Goal: Use online tool/utility: Utilize a website feature to perform a specific function

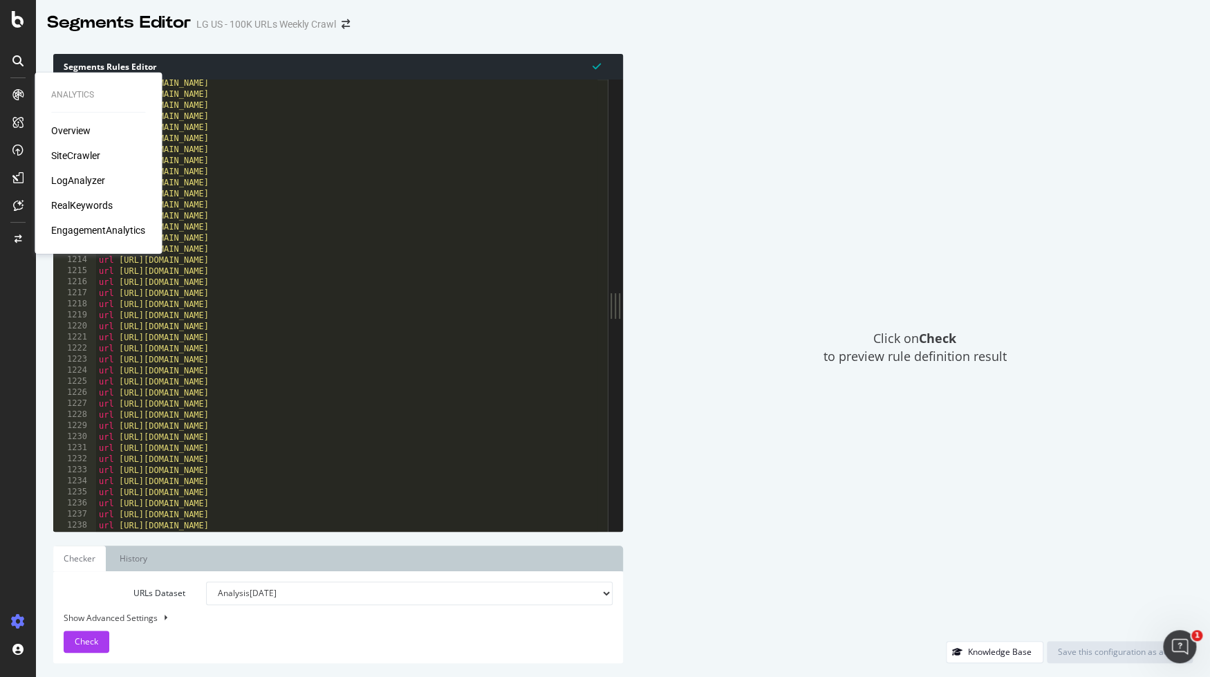
scroll to position [13240, 0]
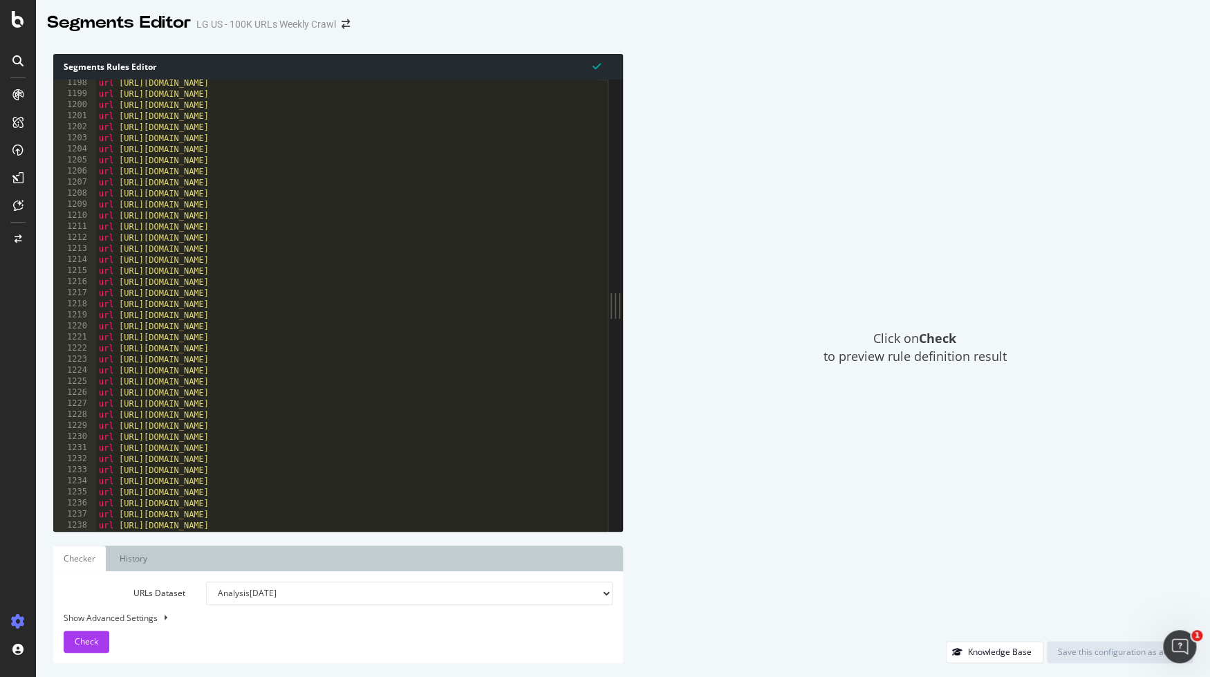
click at [552, 225] on div "url [URL][DOMAIN_NAME] url [URL][DOMAIN_NAME] url [URL][DOMAIN_NAME] url [URL][…" at bounding box center [768, 309] width 1344 height 464
type textarea "url [URL][DOMAIN_NAME]"
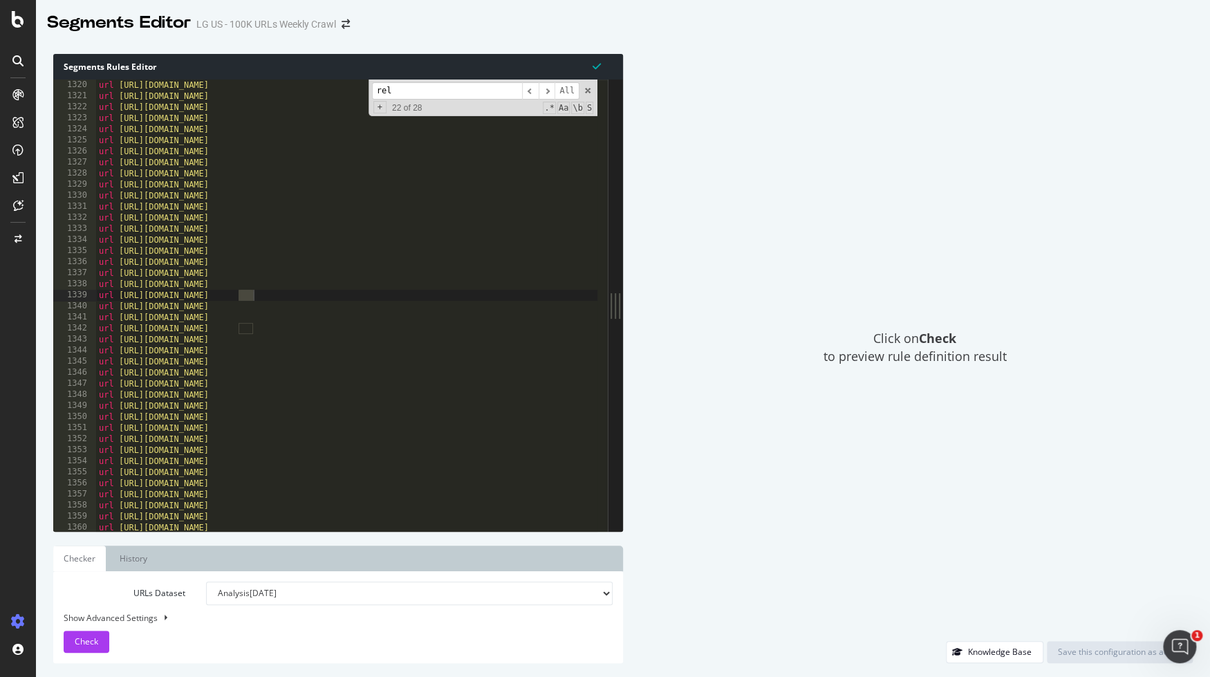
scroll to position [1637, 0]
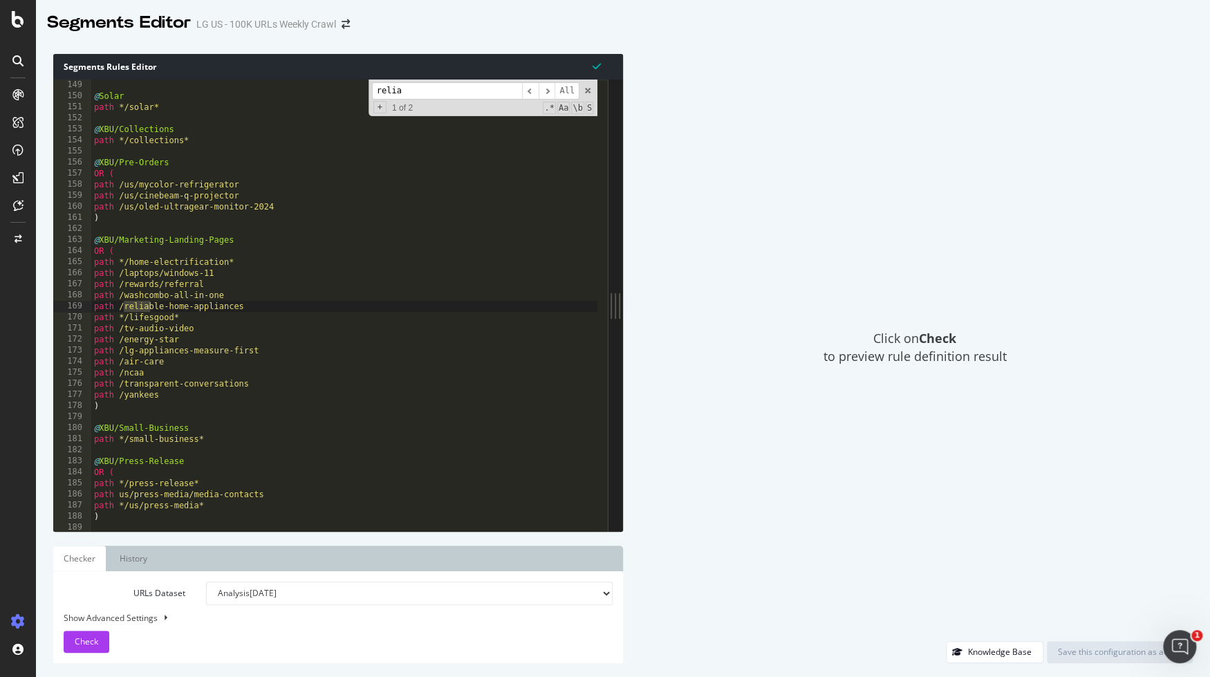
type input "relia"
type textarea "@XBU/Marketing-Landing-Pages"
drag, startPoint x: 241, startPoint y: 241, endPoint x: 63, endPoint y: 237, distance: 177.7
click at [63, 237] on div "@XBU/Marketing-Landing-Pages 149 150 151 152 153 154 155 156 157 158 159 160 16…" at bounding box center [330, 304] width 554 height 451
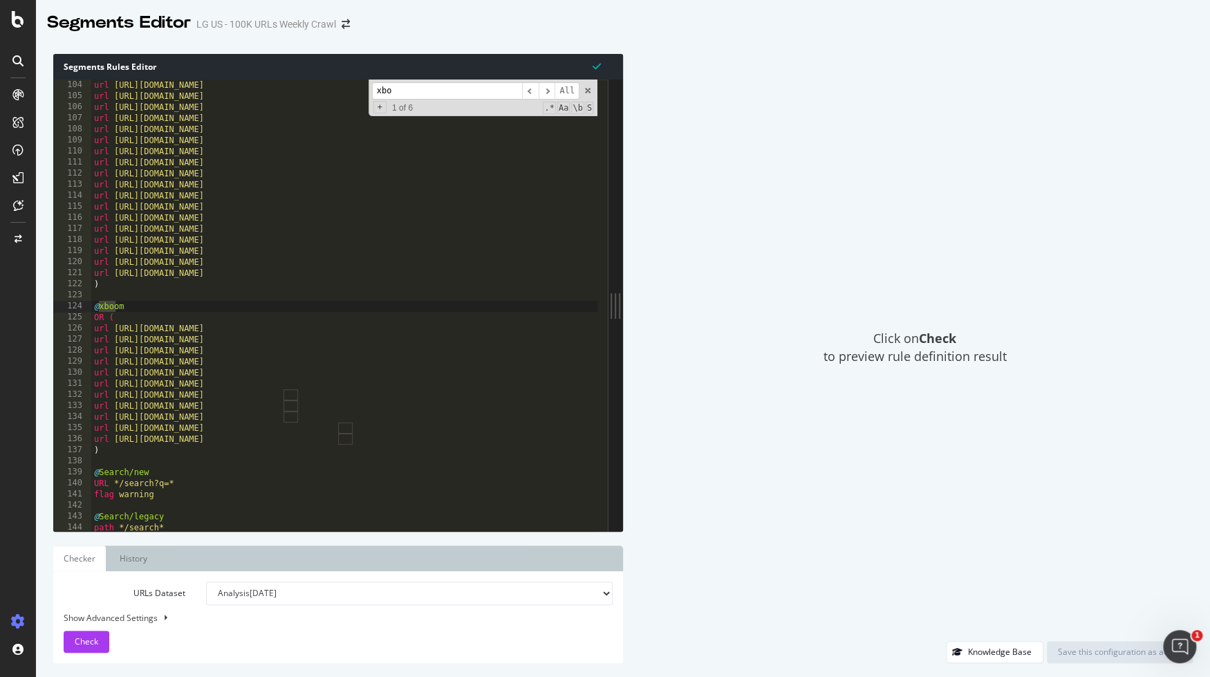
scroll to position [1139, 0]
type input "x"
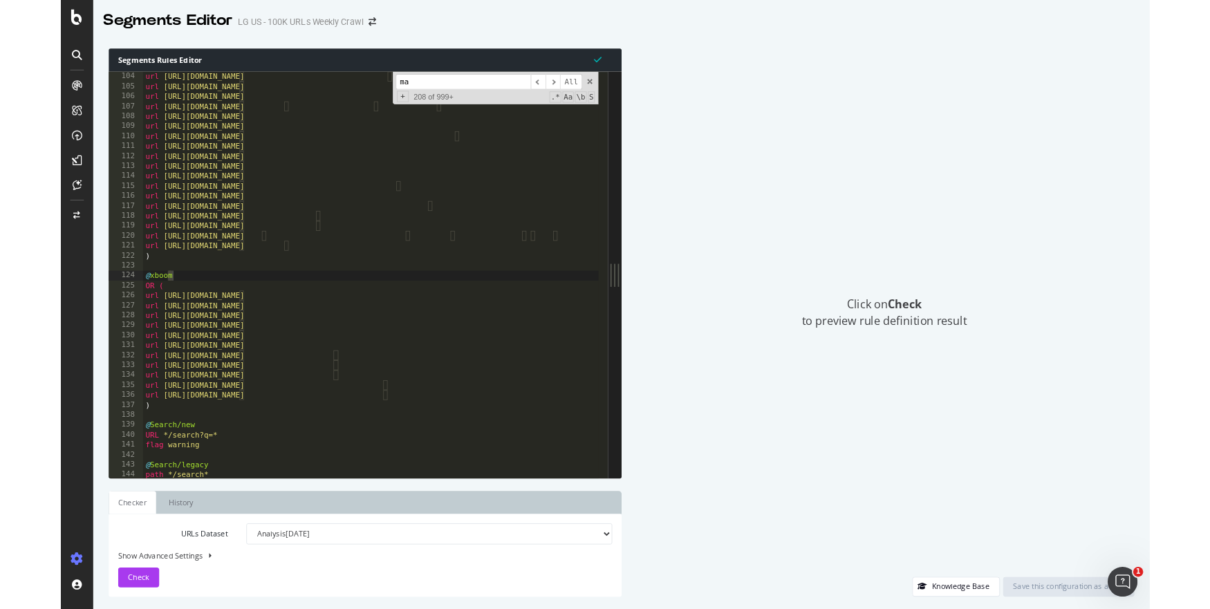
scroll to position [1405, 0]
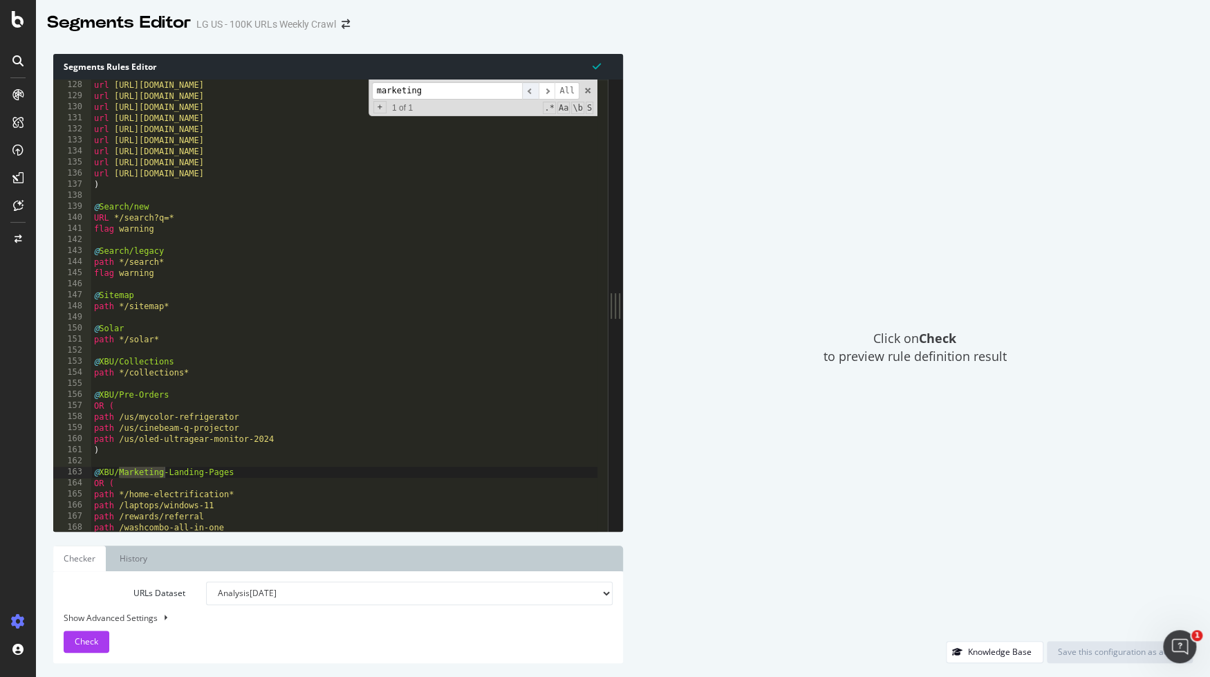
type input "marketing"
click at [534, 88] on span "​" at bounding box center [530, 90] width 17 height 17
click at [543, 93] on span "​" at bounding box center [546, 90] width 17 height 17
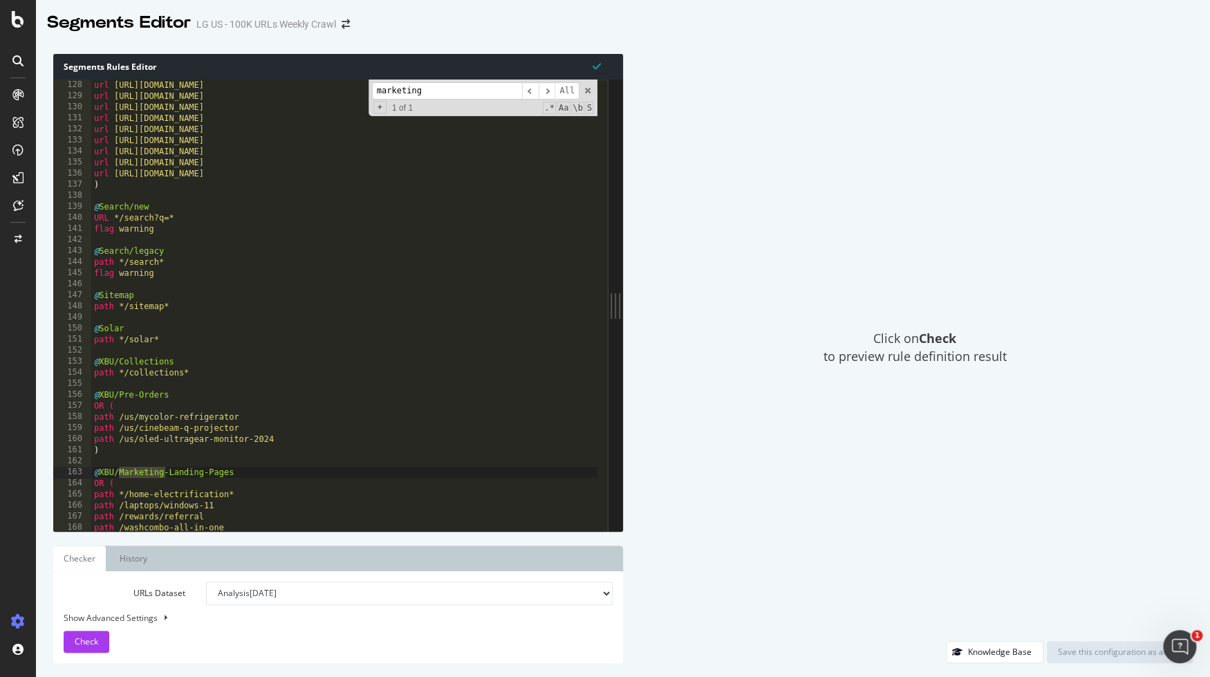
type textarea "@Sitemap"
click at [399, 290] on div "url [URL][DOMAIN_NAME] url [URL][DOMAIN_NAME] url [URL][DOMAIN_NAME] url [URL][…" at bounding box center [763, 311] width 1344 height 464
type input "landing"
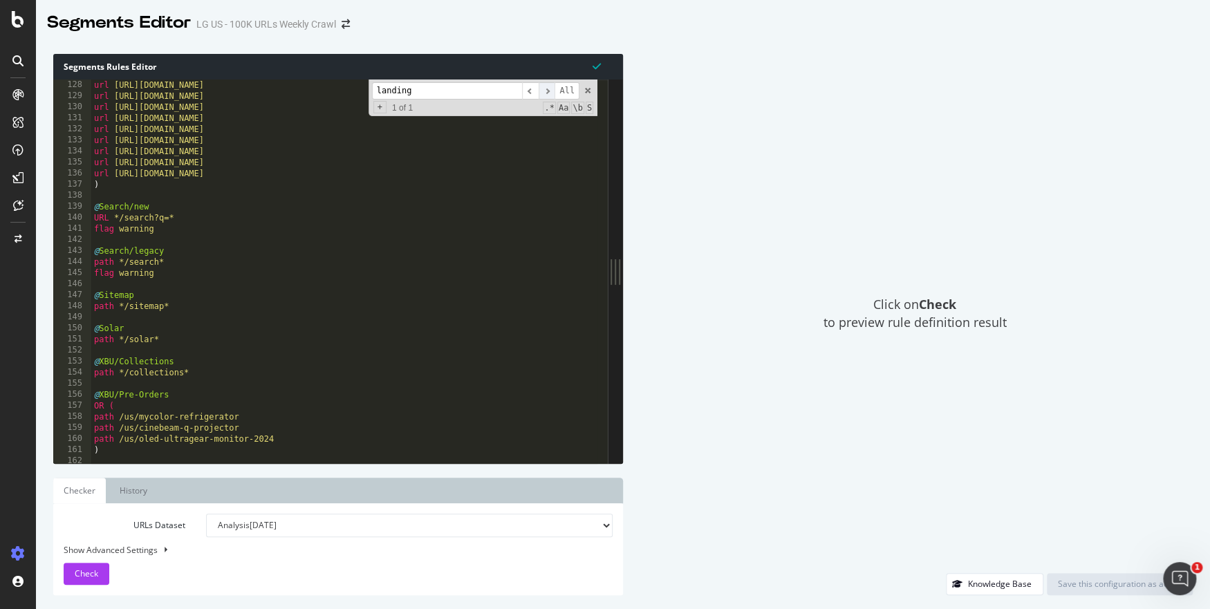
click at [547, 93] on span "​" at bounding box center [546, 90] width 17 height 17
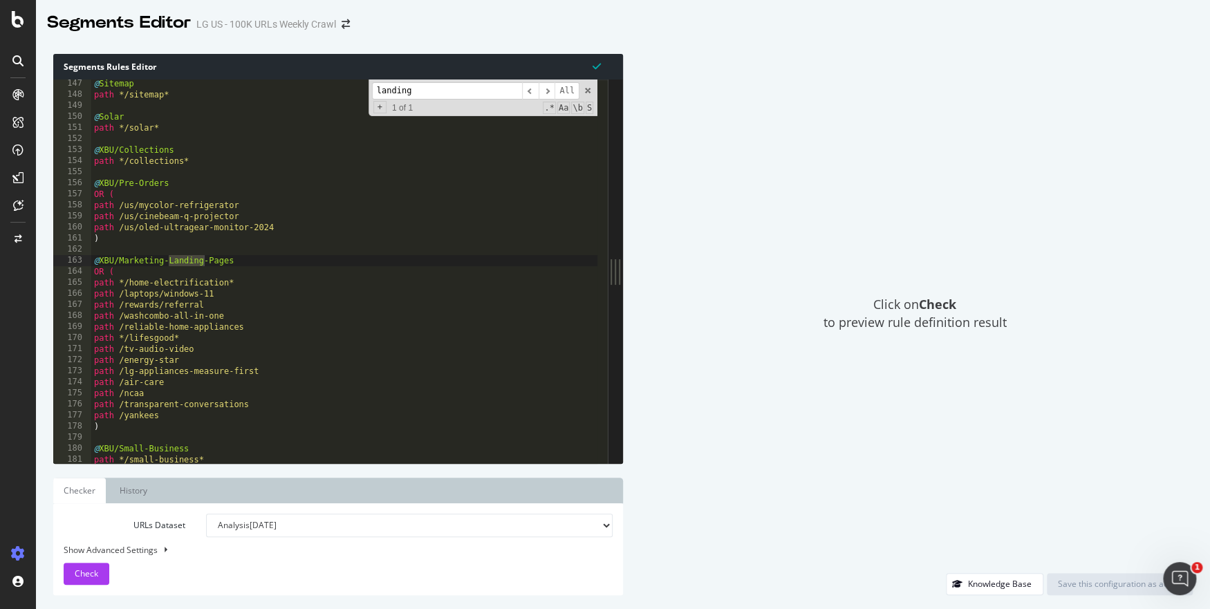
type textarea "path /laptops/windows-11"
click at [226, 292] on div "@ Sitemap path */sitemap* @ Solar path */solar* @ XBU/Collections path */collec…" at bounding box center [763, 275] width 1344 height 395
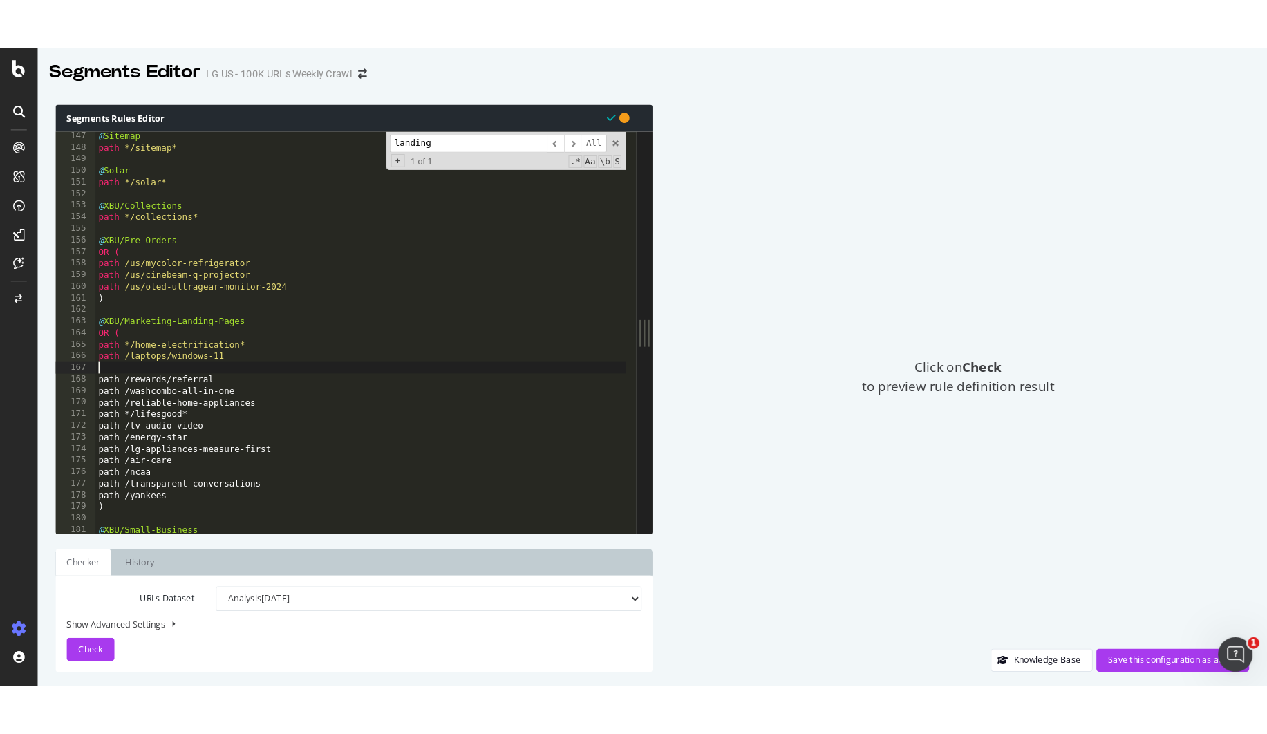
scroll to position [0, 0]
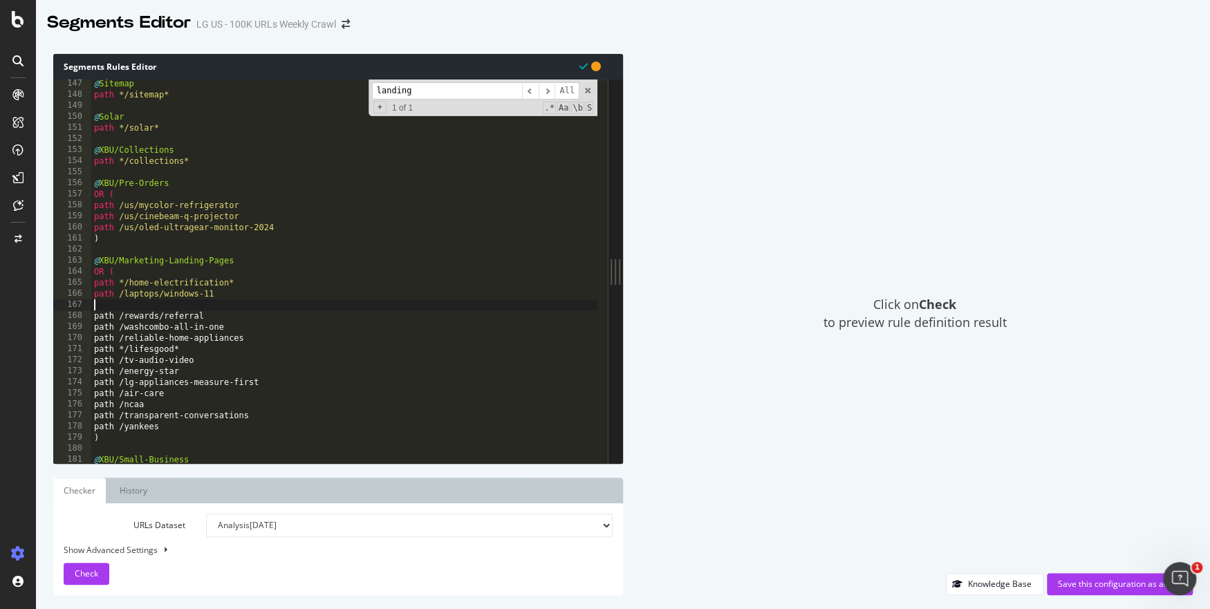
paste textarea "[URL][DOMAIN_NAME]"
type textarea "[URL][DOMAIN_NAME]"
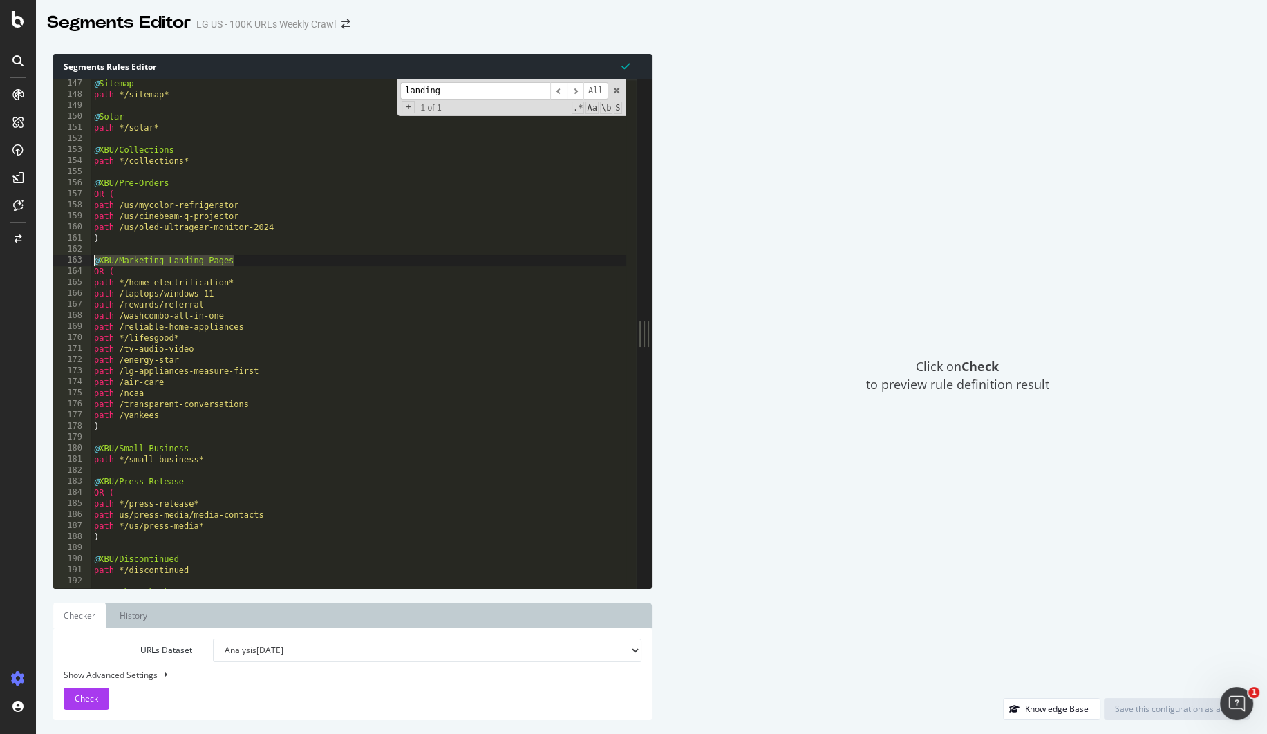
drag, startPoint x: 248, startPoint y: 261, endPoint x: 84, endPoint y: 257, distance: 163.9
click at [84, 257] on div "path /rewards/referral 147 148 149 150 151 152 153 154 155 156 157 158 159 160 …" at bounding box center [344, 333] width 583 height 509
drag, startPoint x: 220, startPoint y: 293, endPoint x: 119, endPoint y: 297, distance: 101.0
click at [119, 297] on div "@ Sitemap path */sitemap* @ Solar path */solar* @ XBU/Collections path */collec…" at bounding box center [763, 338] width 1344 height 521
drag, startPoint x: 160, startPoint y: 415, endPoint x: 118, endPoint y: 416, distance: 42.2
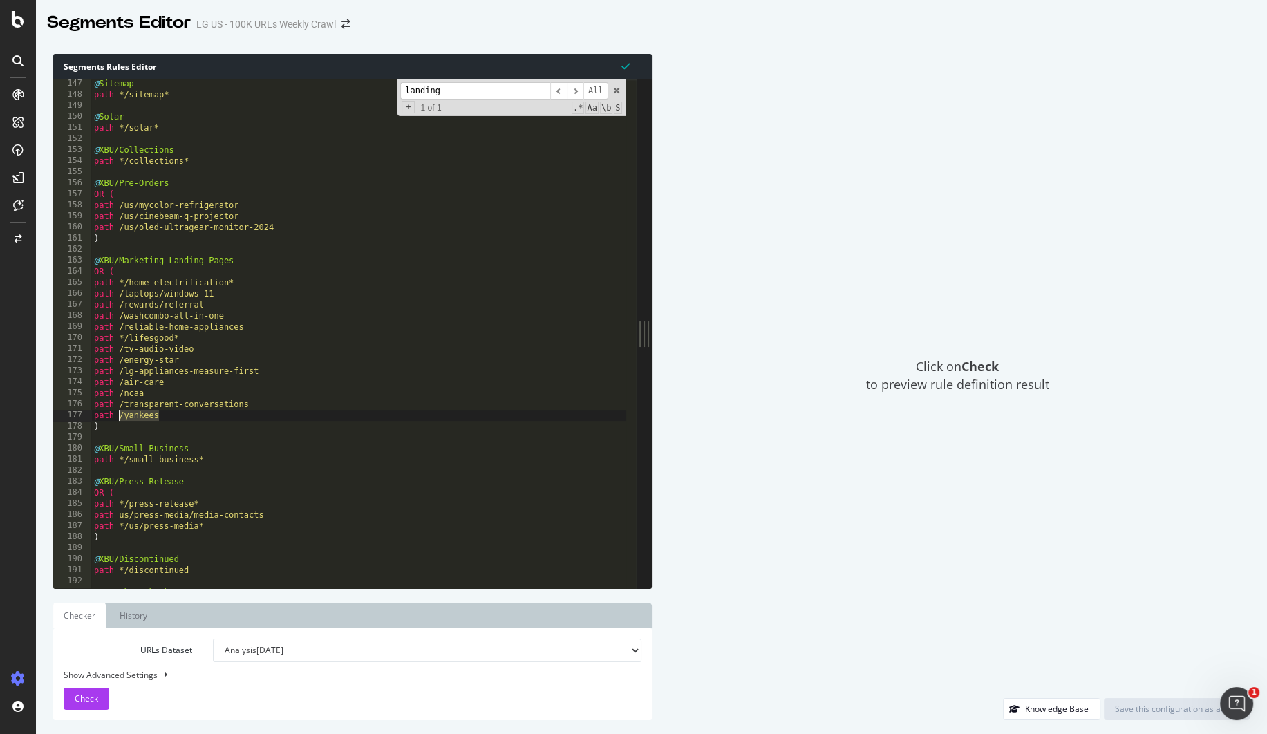
click at [118, 416] on div "@ Sitemap path */sitemap* @ Solar path */solar* @ XBU/Collections path */collec…" at bounding box center [763, 338] width 1344 height 521
drag, startPoint x: 238, startPoint y: 261, endPoint x: 66, endPoint y: 256, distance: 172.9
click at [66, 256] on div "path /yankees 147 148 149 150 151 152 153 154 155 156 157 158 159 160 161 162 1…" at bounding box center [344, 333] width 583 height 509
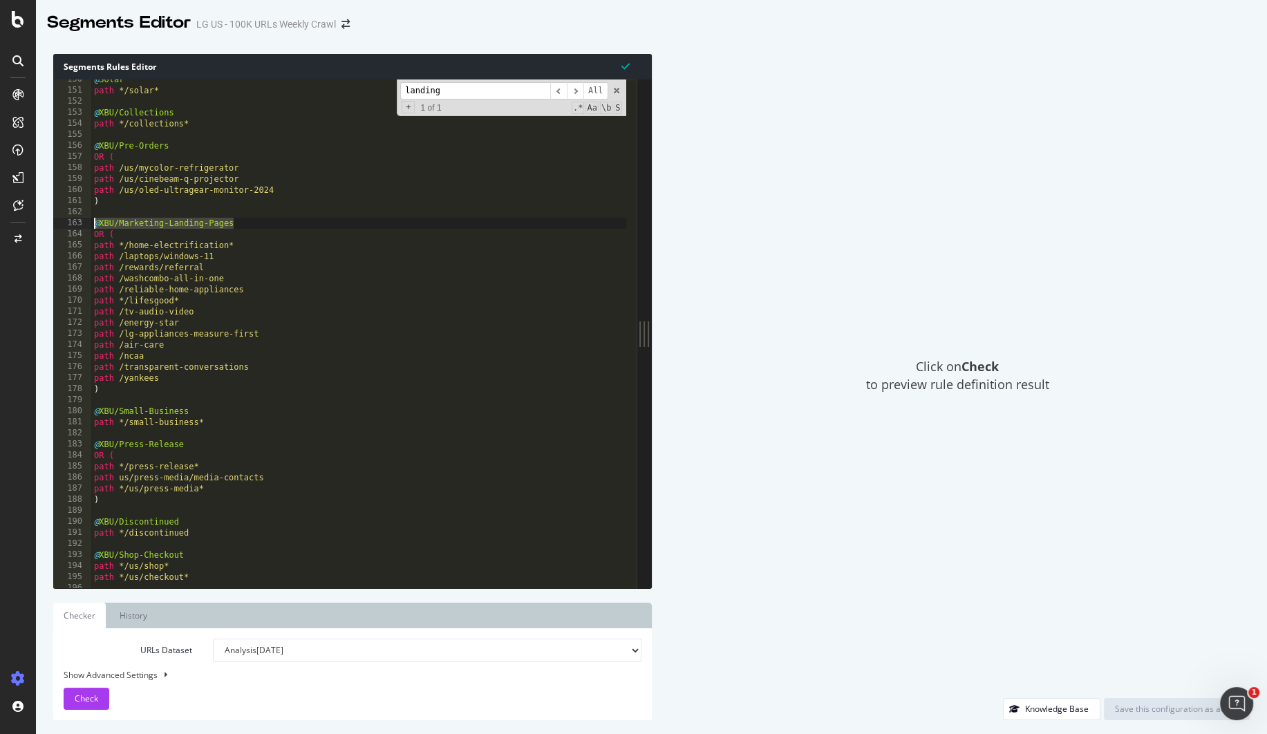
scroll to position [1624, 0]
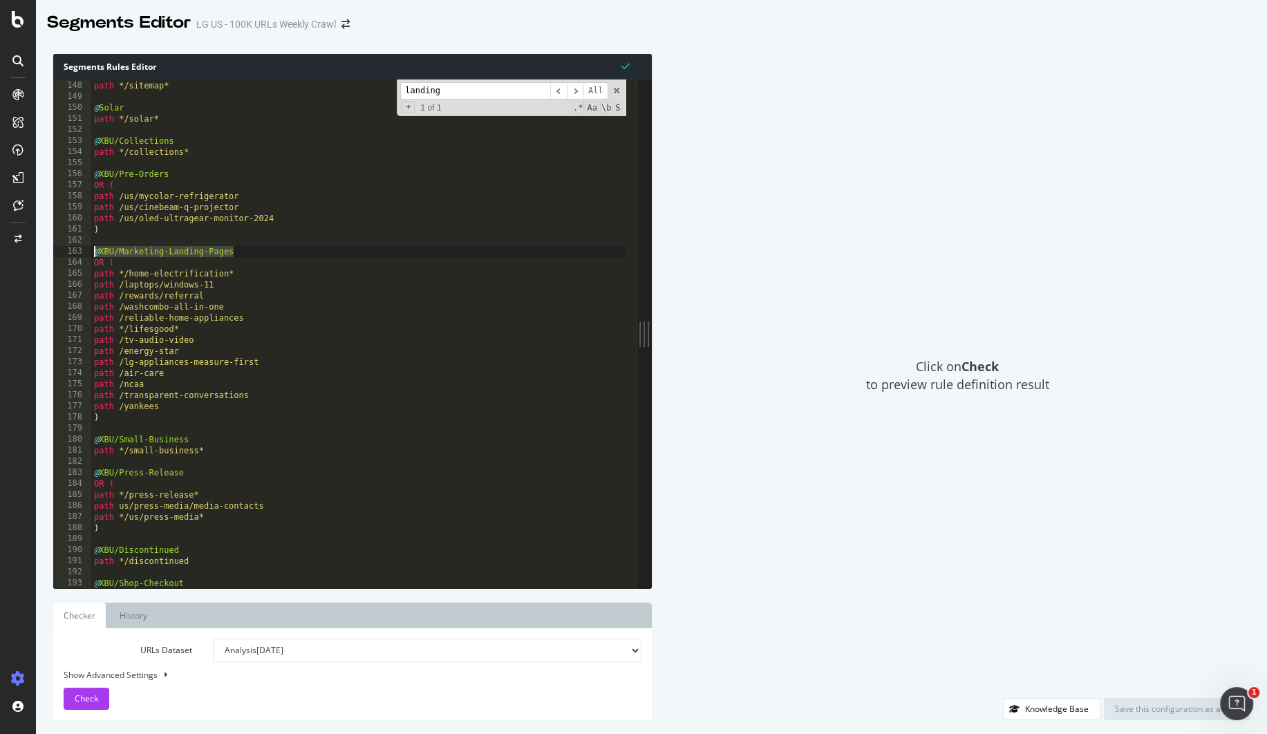
click at [117, 406] on div "@ Sitemap path */sitemap* @ Solar path */solar* @ XBU/Collections path */collec…" at bounding box center [763, 329] width 1344 height 521
drag, startPoint x: 122, startPoint y: 507, endPoint x: 136, endPoint y: 506, distance: 14.5
click at [136, 506] on div "@ Sitemap path */sitemap* @ Solar path */solar* @ XBU/Collections path */collec…" at bounding box center [763, 329] width 1344 height 521
click at [122, 393] on div "@ Sitemap path */sitemap* @ Solar path */solar* @ XBU/Collections path */collec…" at bounding box center [763, 329] width 1344 height 521
click at [118, 412] on div "@ Sitemap path */sitemap* @ Solar path */solar* @ XBU/Collections path */collec…" at bounding box center [763, 329] width 1344 height 521
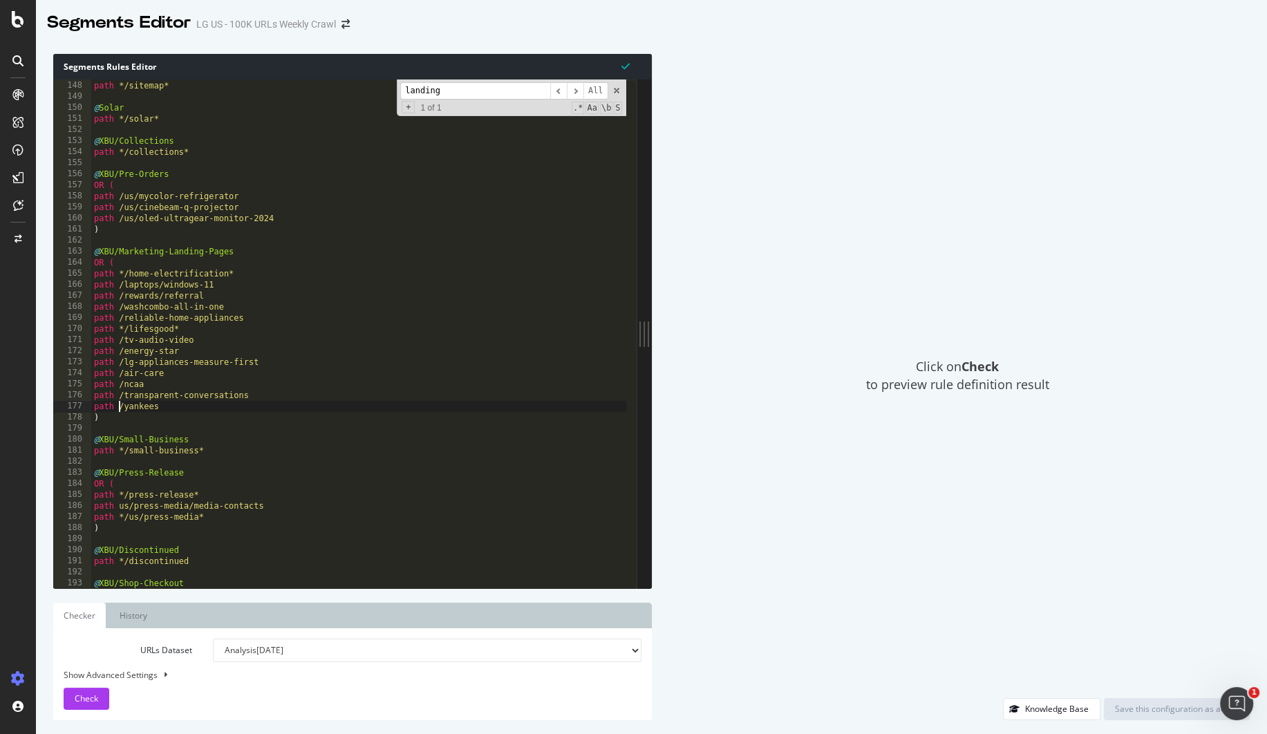
scroll to position [0, 3]
type textarea "path /us/yankees"
click at [89, 676] on div "Check" at bounding box center [87, 698] width 24 height 21
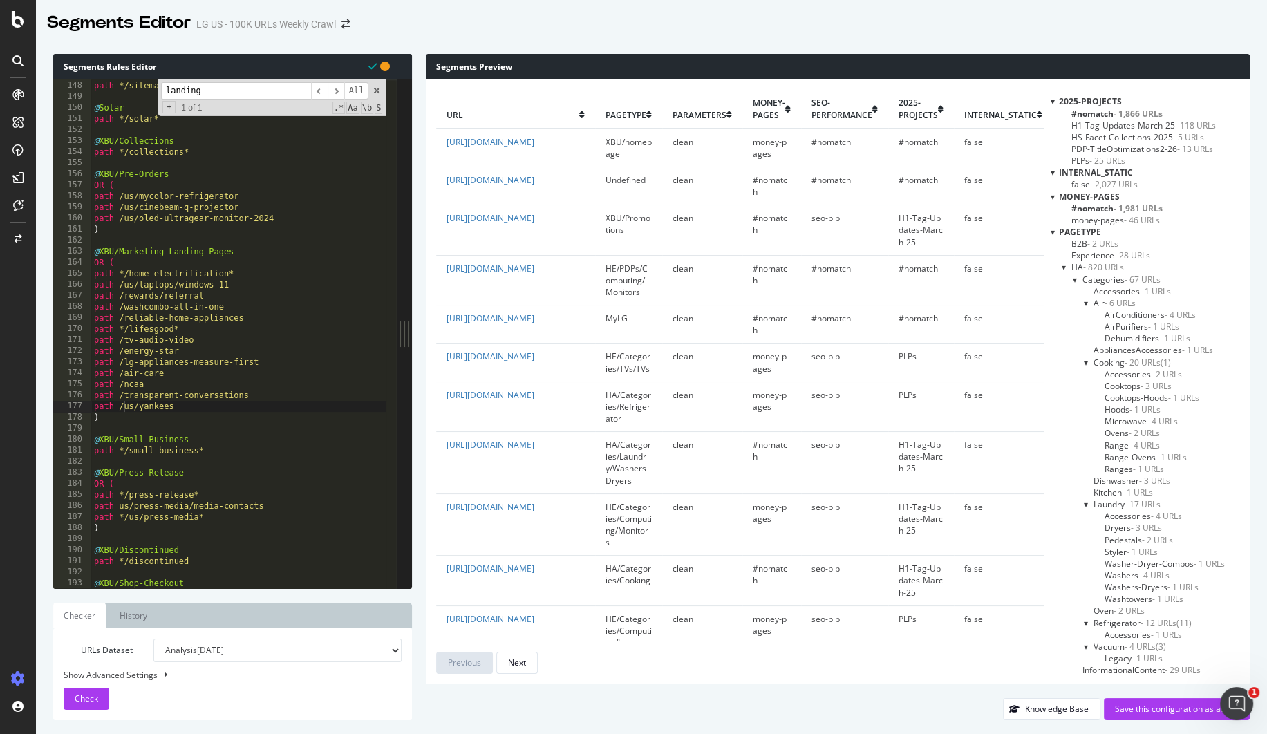
click at [595, 423] on td "HA/Categories/Refrigerator" at bounding box center [628, 407] width 67 height 50
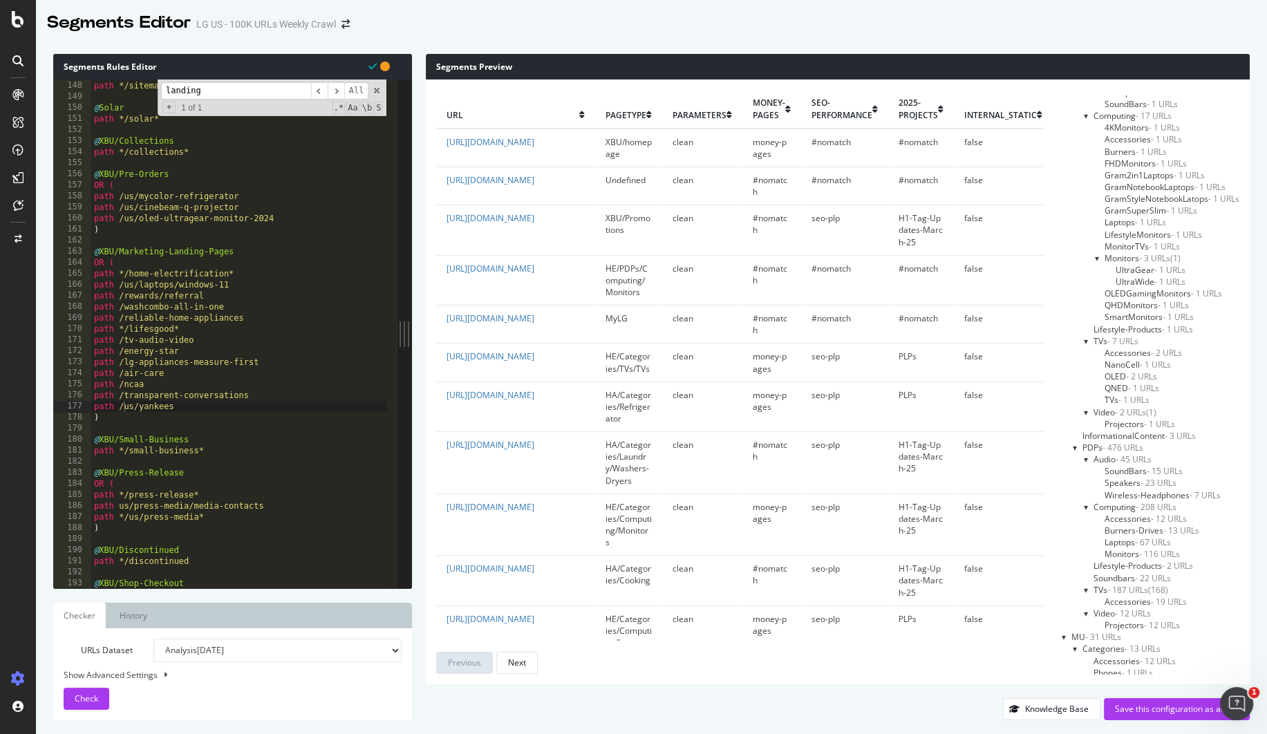
scroll to position [1329, 0]
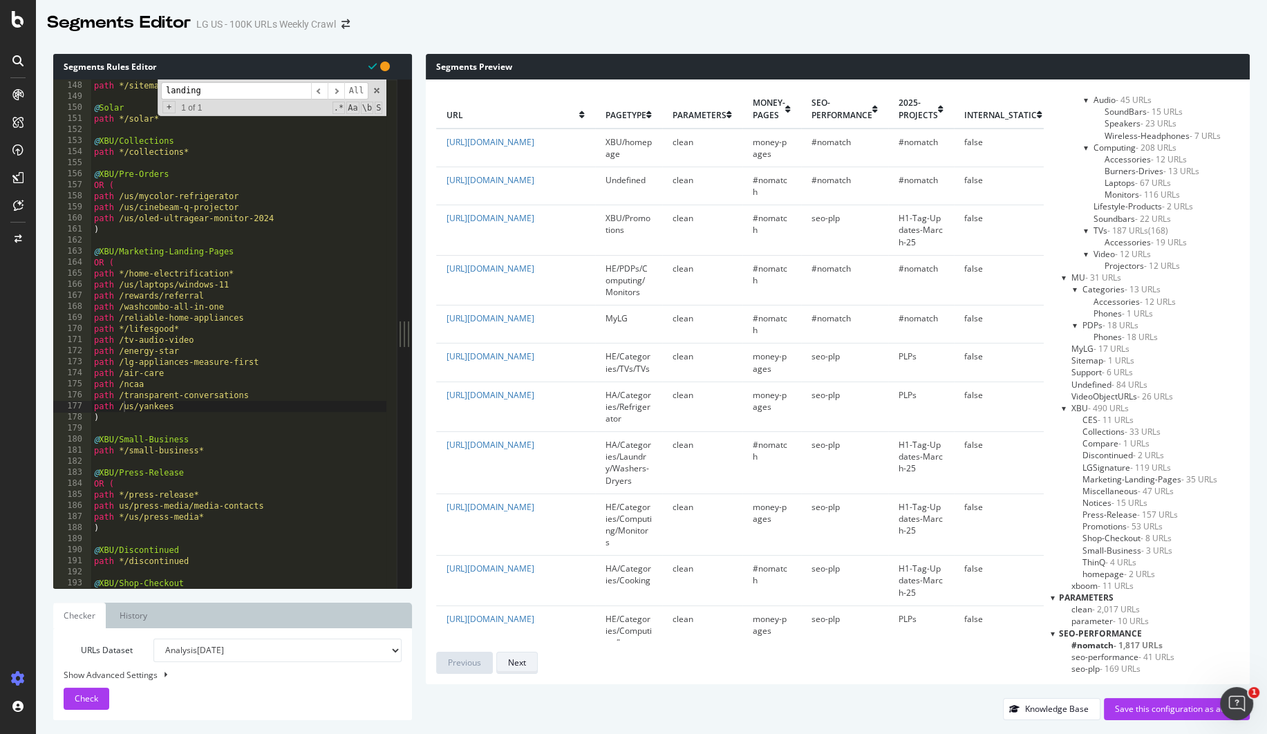
click at [517, 668] on div "Next" at bounding box center [517, 663] width 18 height 12
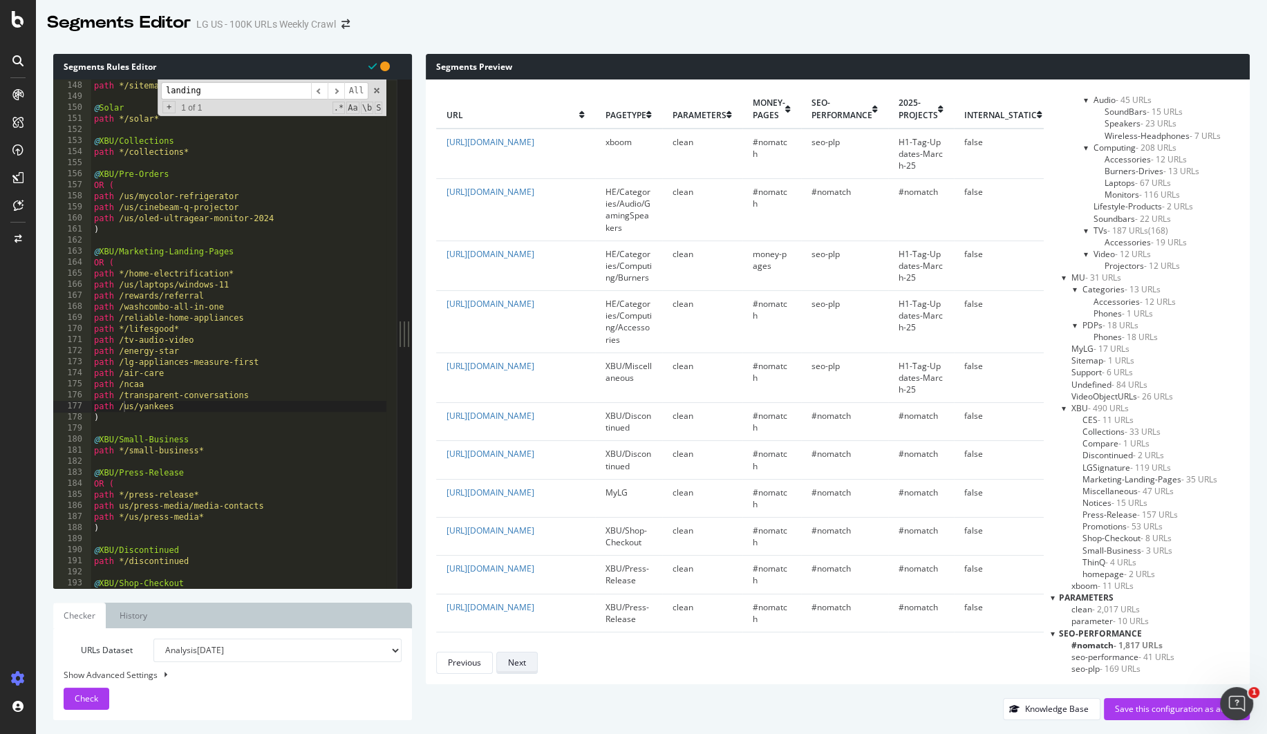
click at [518, 668] on div "Next" at bounding box center [517, 663] width 18 height 12
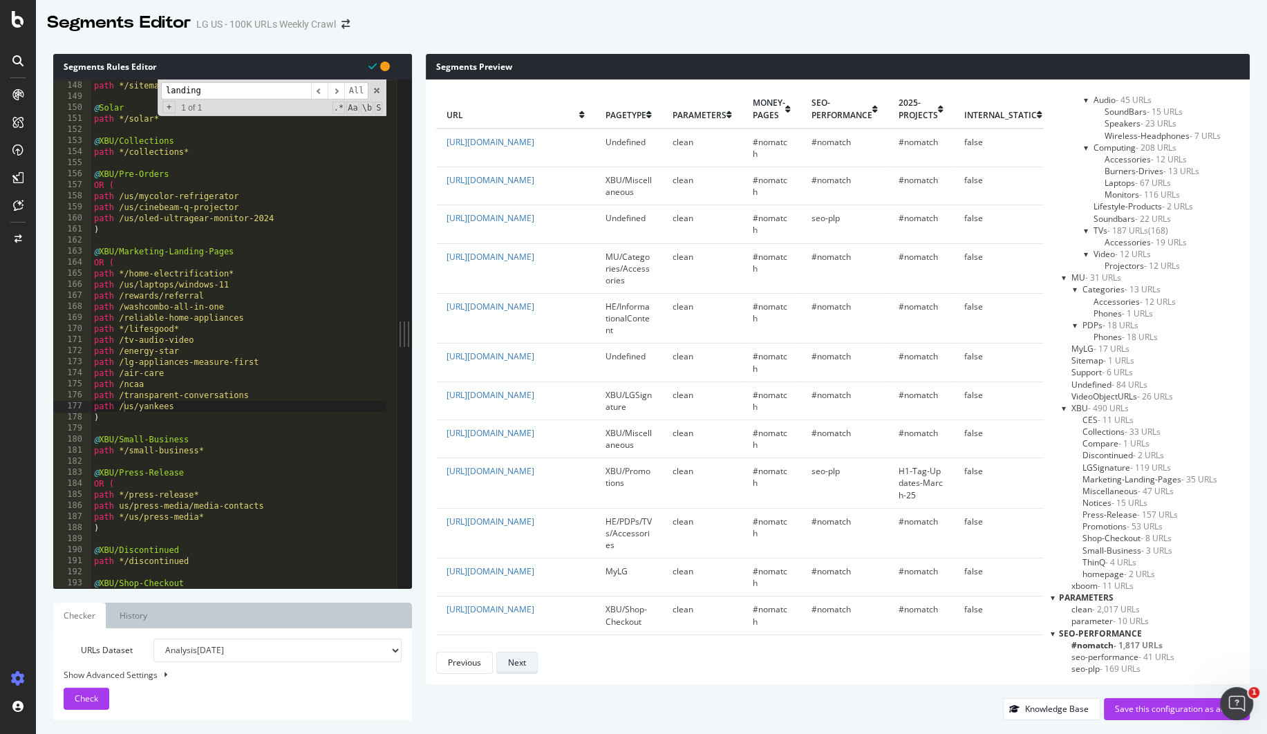
click at [518, 668] on div "Next" at bounding box center [517, 663] width 18 height 12
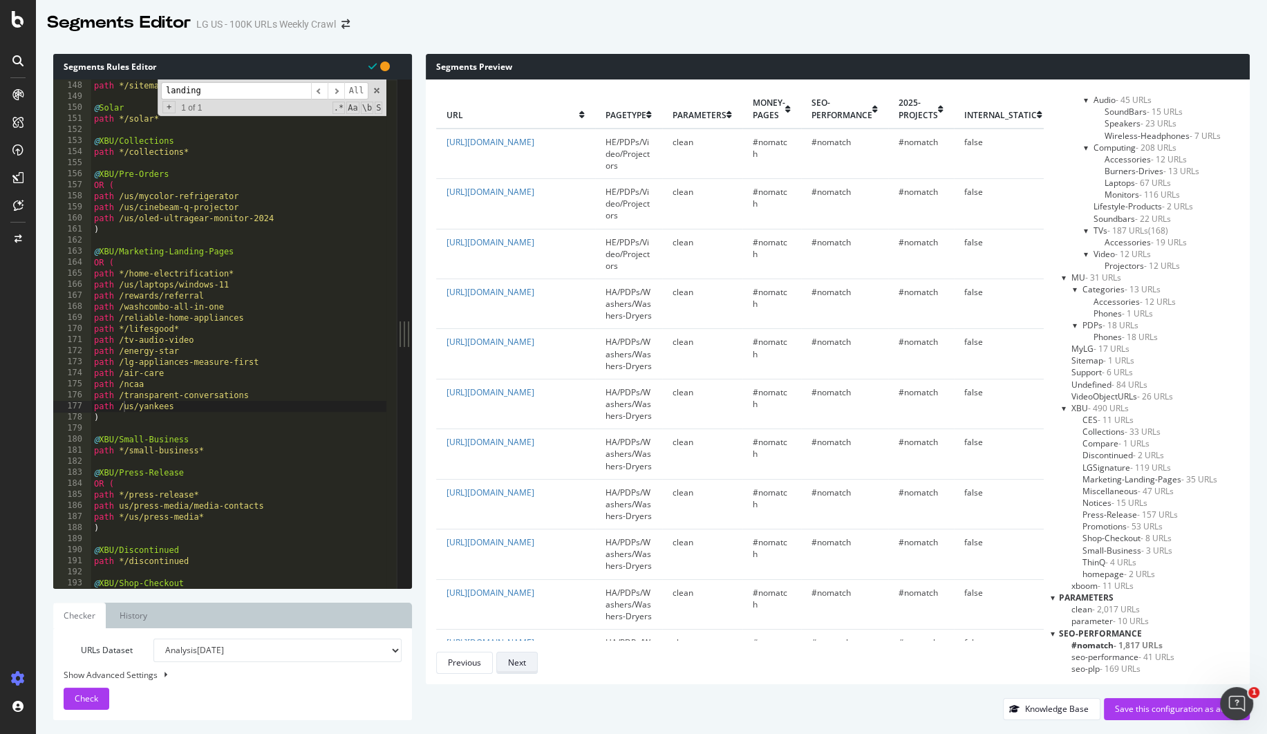
click at [518, 668] on div "Next" at bounding box center [517, 663] width 18 height 12
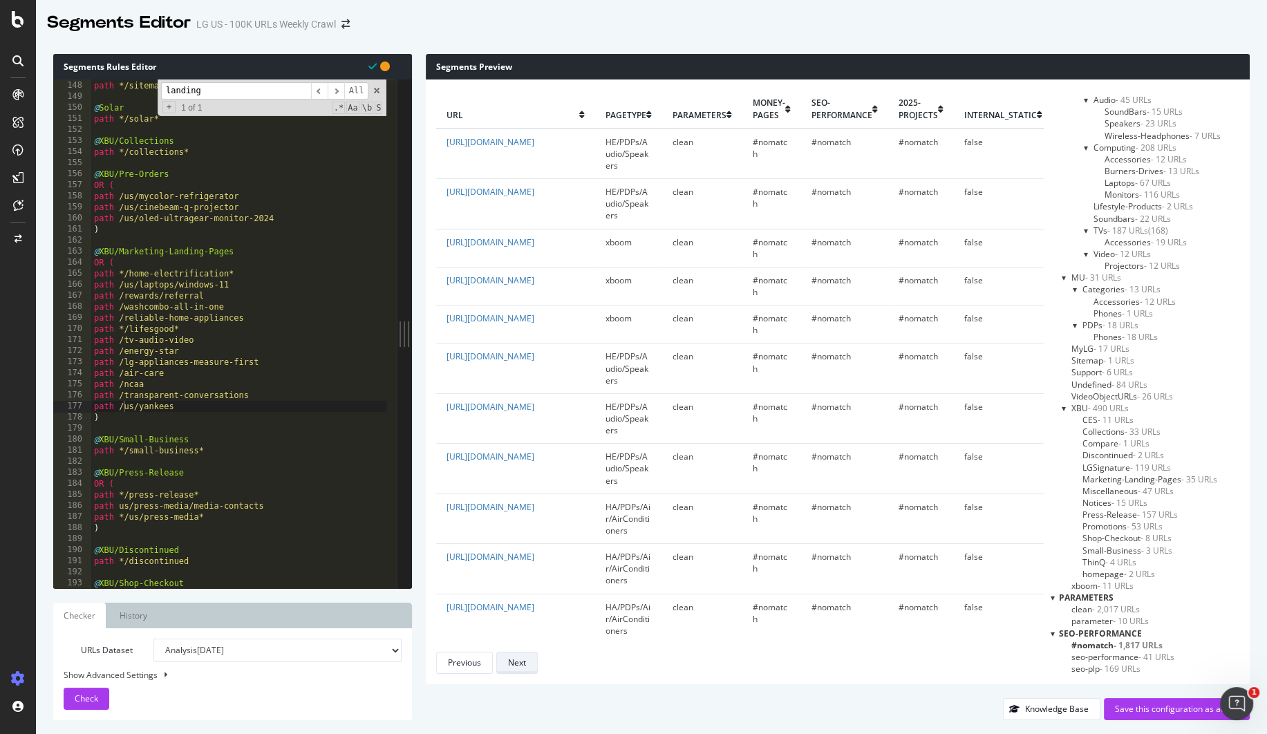
click at [518, 668] on div "Next" at bounding box center [517, 663] width 18 height 12
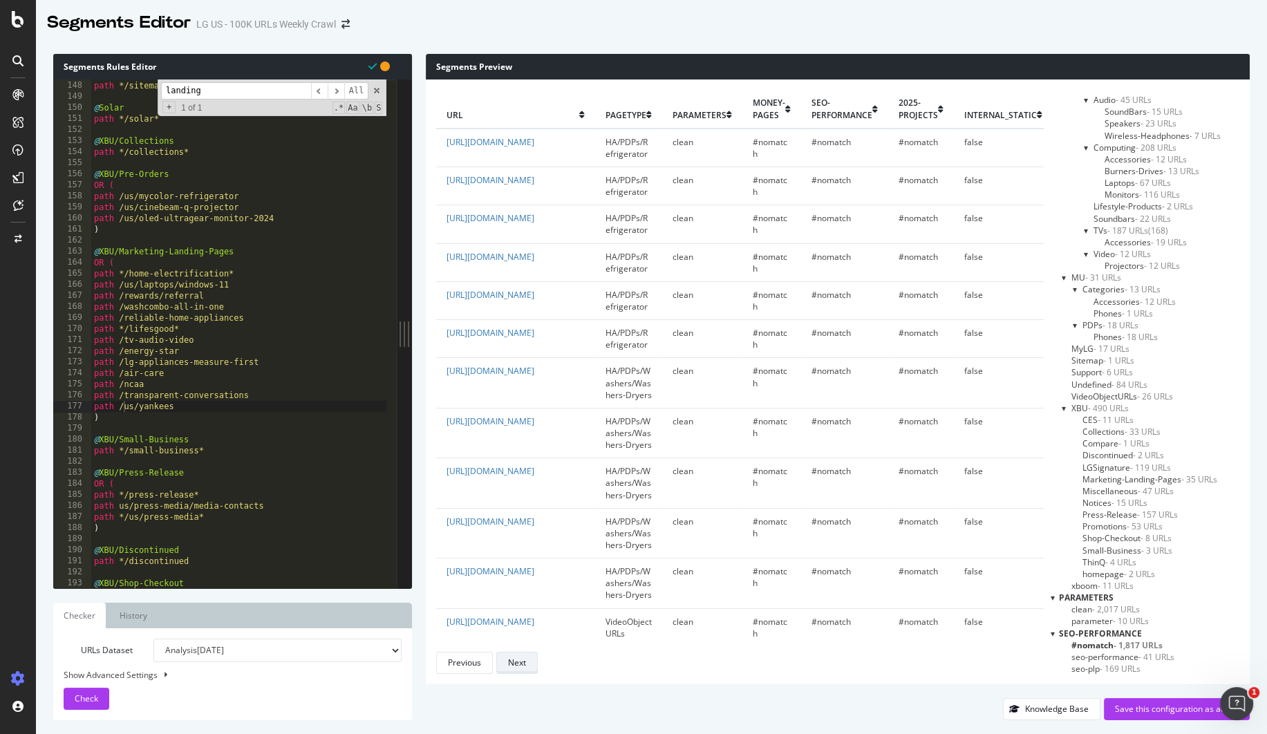
click at [518, 668] on div "Next" at bounding box center [517, 663] width 18 height 12
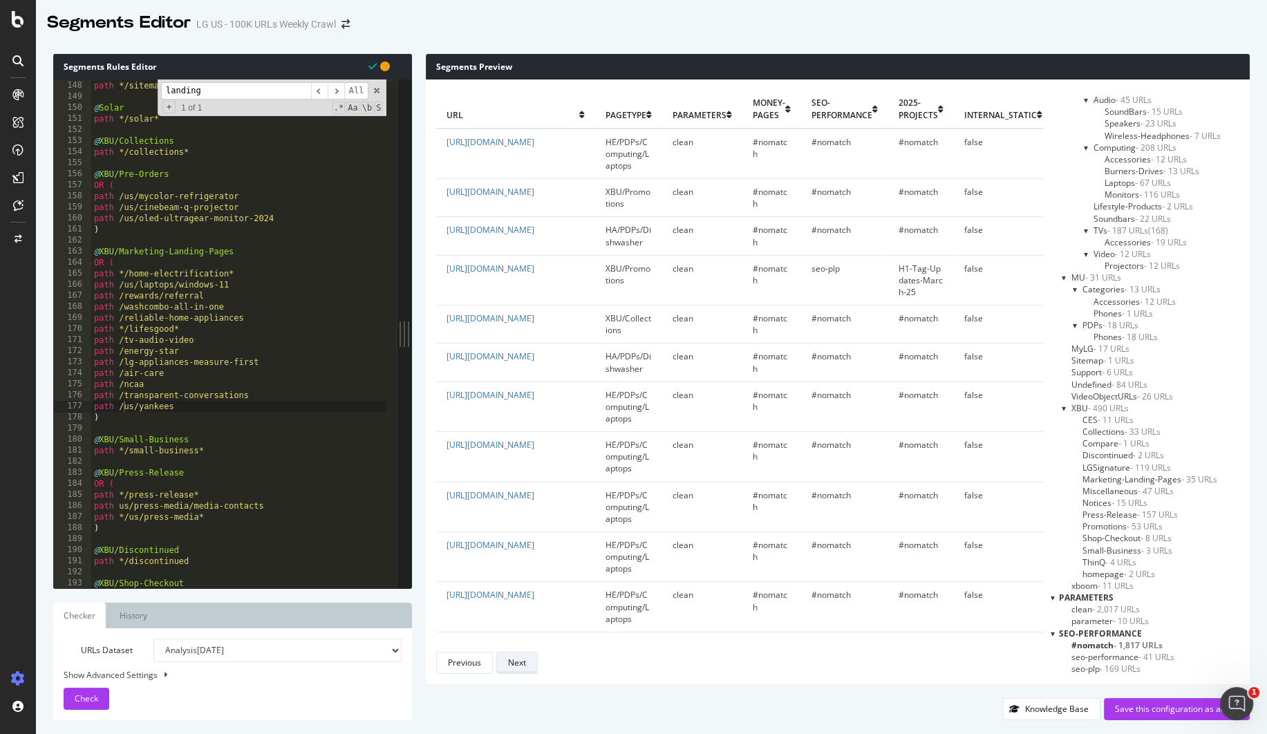
click at [518, 668] on div "Next" at bounding box center [517, 663] width 18 height 12
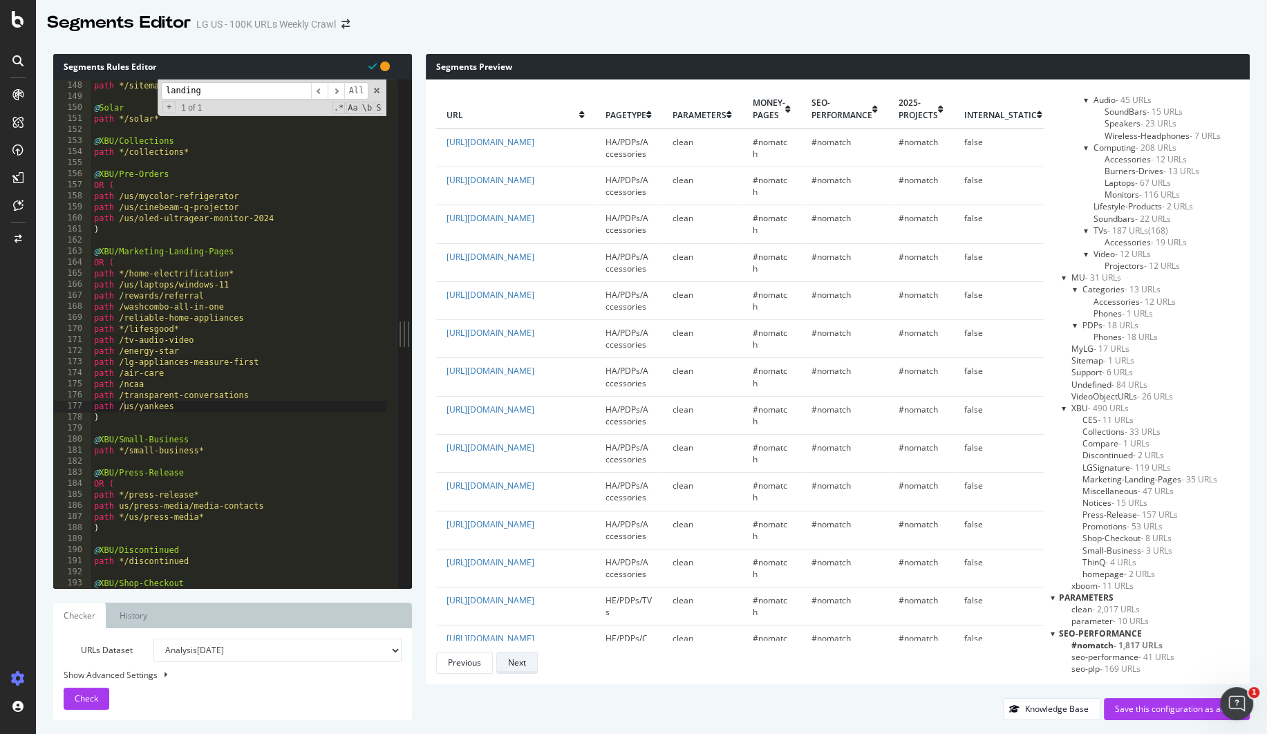
click at [518, 668] on div "Next" at bounding box center [517, 663] width 18 height 12
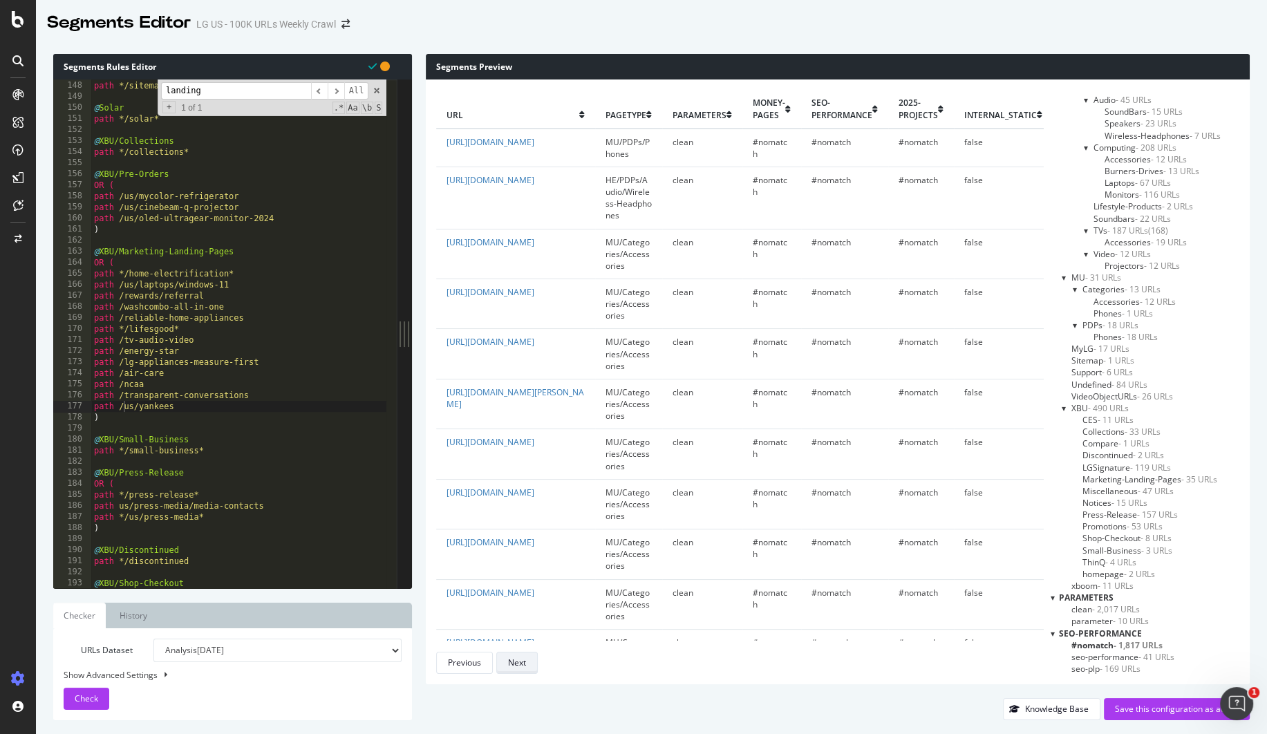
click at [518, 668] on div "Next" at bounding box center [517, 663] width 18 height 12
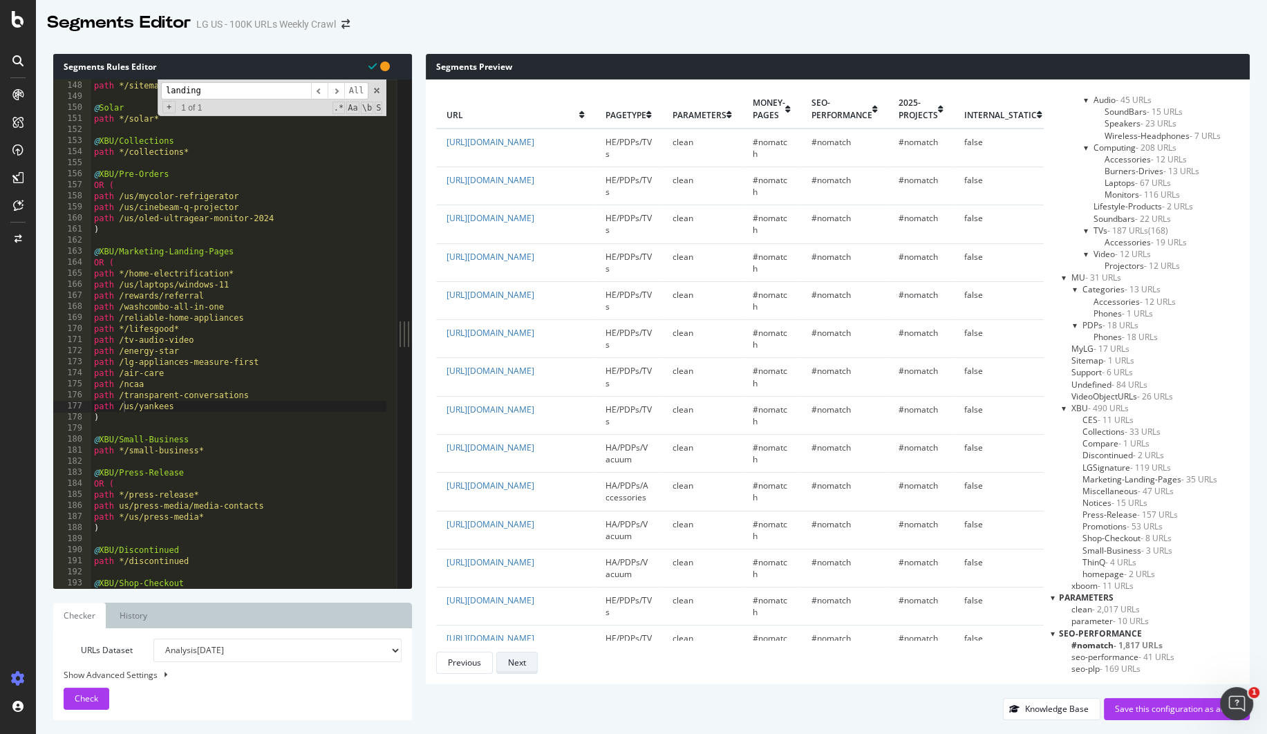
click at [518, 668] on div "Next" at bounding box center [517, 663] width 18 height 12
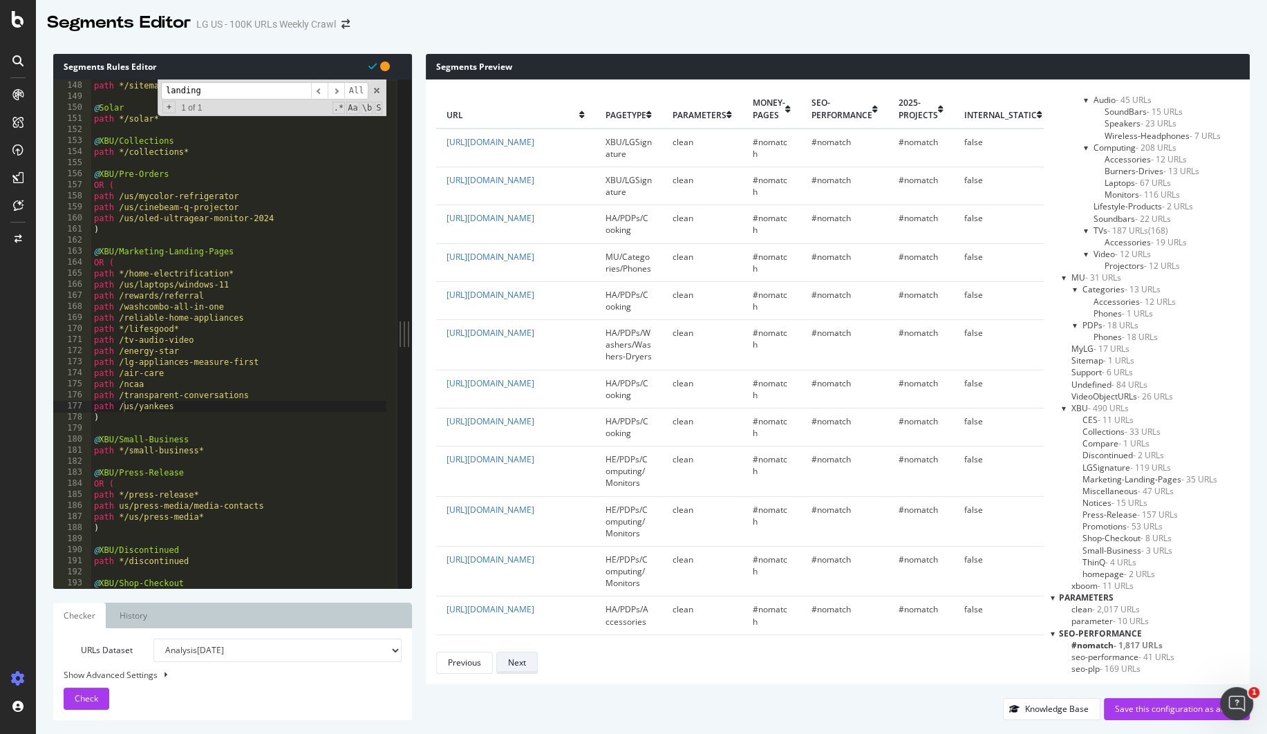
click at [518, 668] on div "Next" at bounding box center [517, 663] width 18 height 12
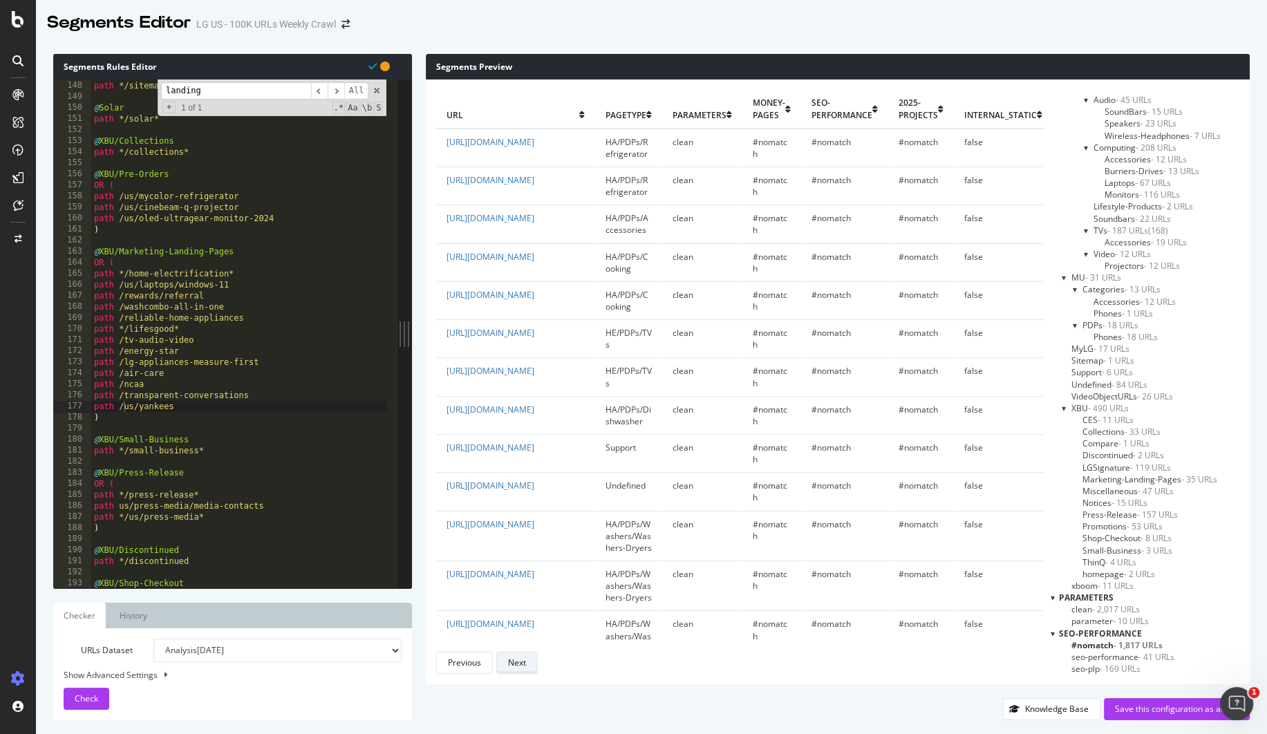
click at [518, 668] on div "Next" at bounding box center [517, 663] width 18 height 12
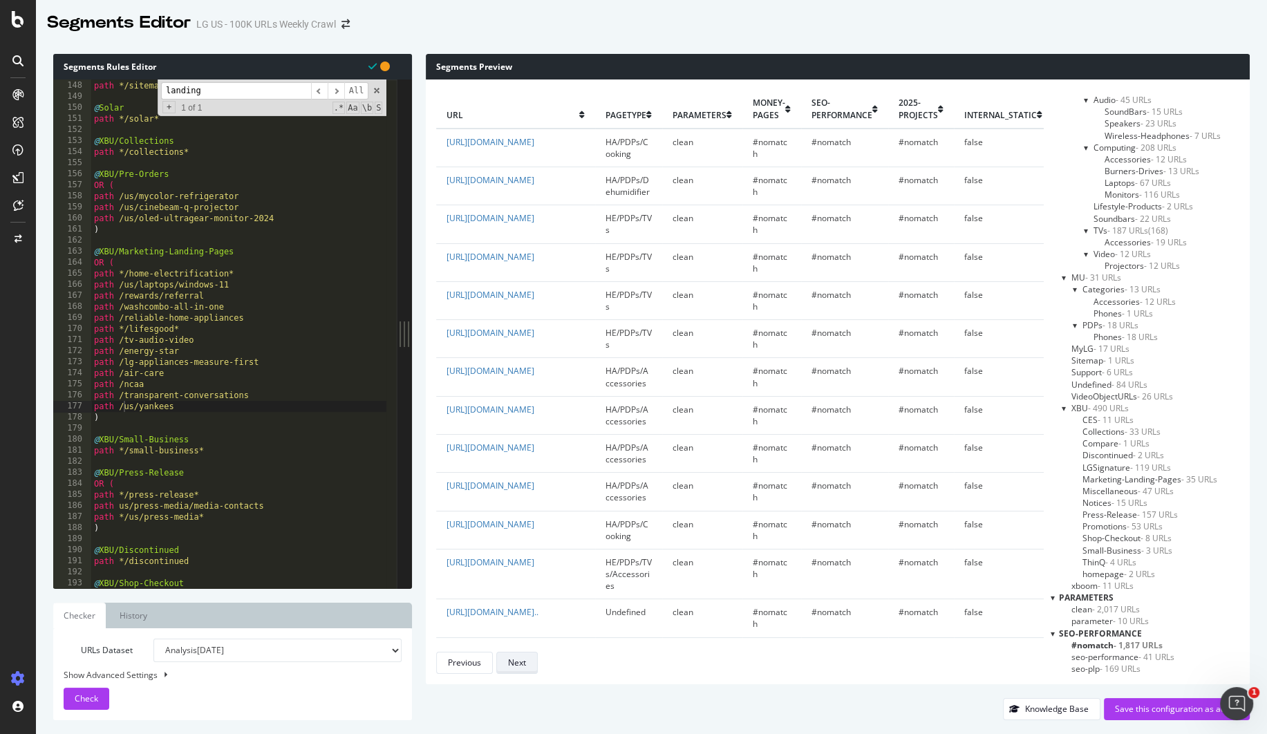
click at [518, 668] on div "Next" at bounding box center [517, 663] width 18 height 12
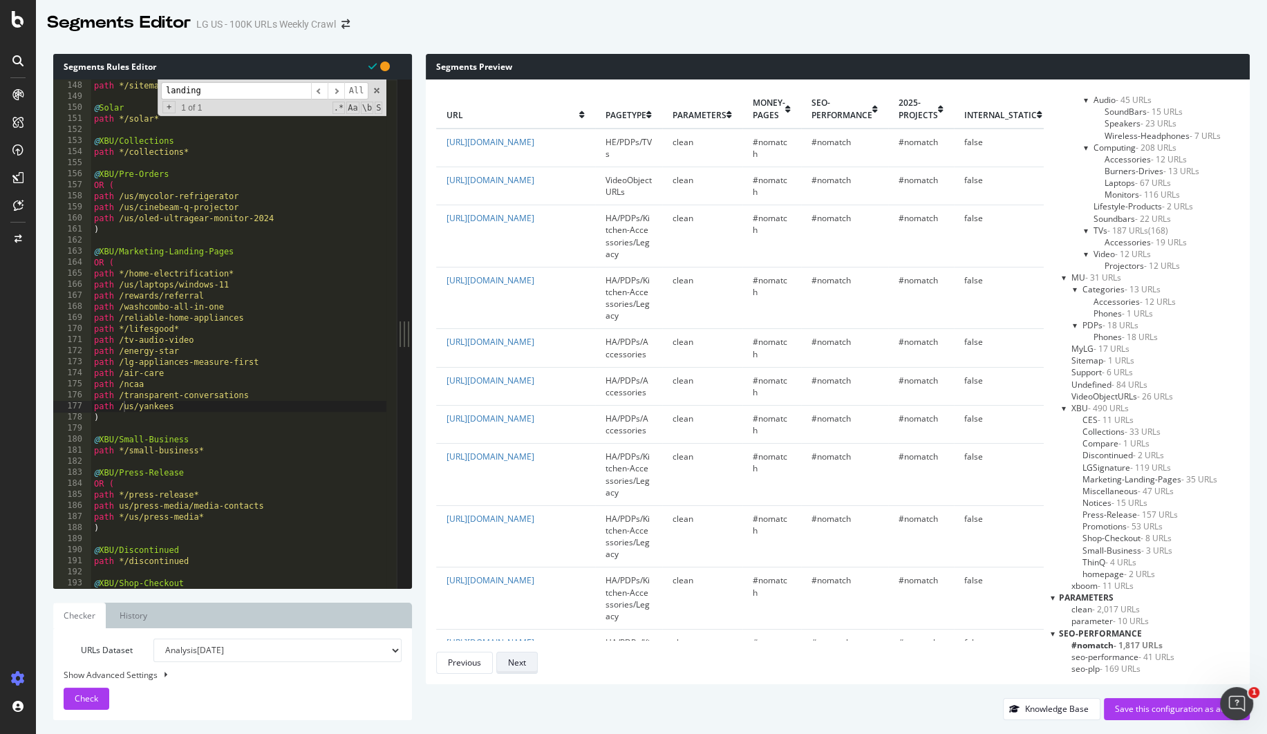
click at [518, 668] on div "Next" at bounding box center [517, 663] width 18 height 12
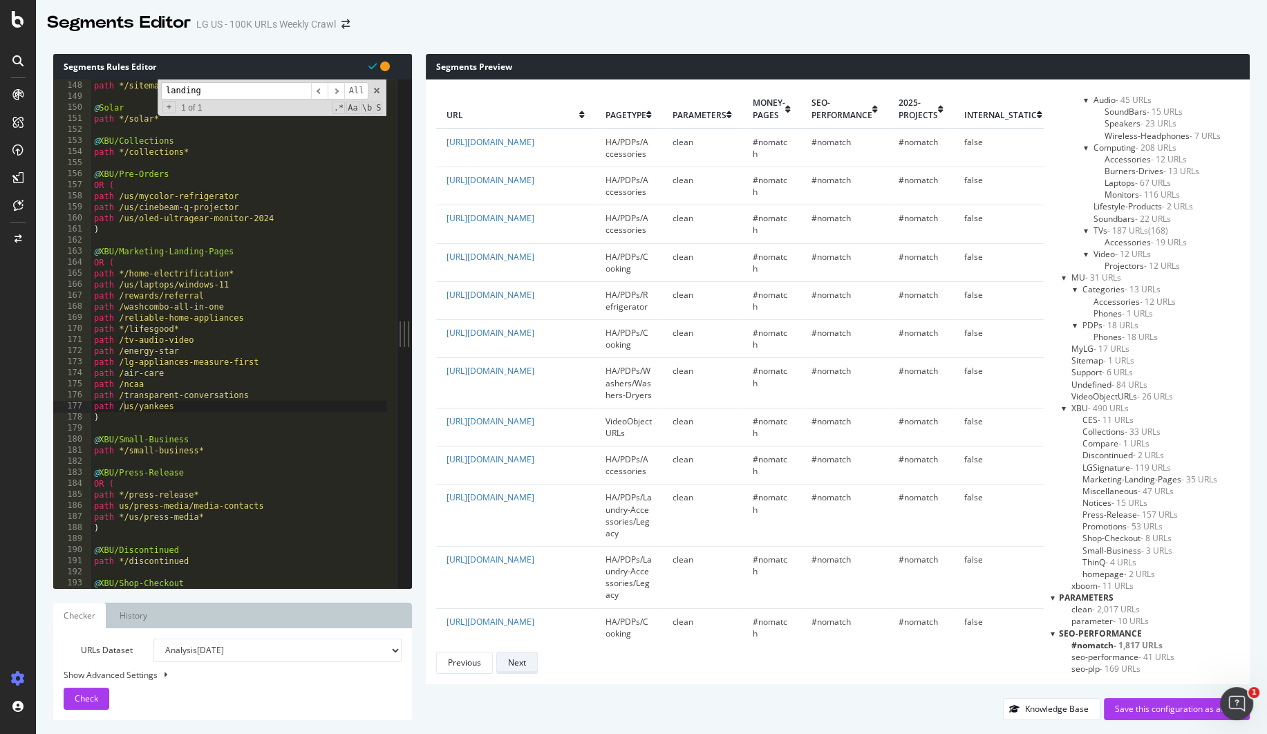
click at [518, 668] on div "Next" at bounding box center [517, 663] width 18 height 12
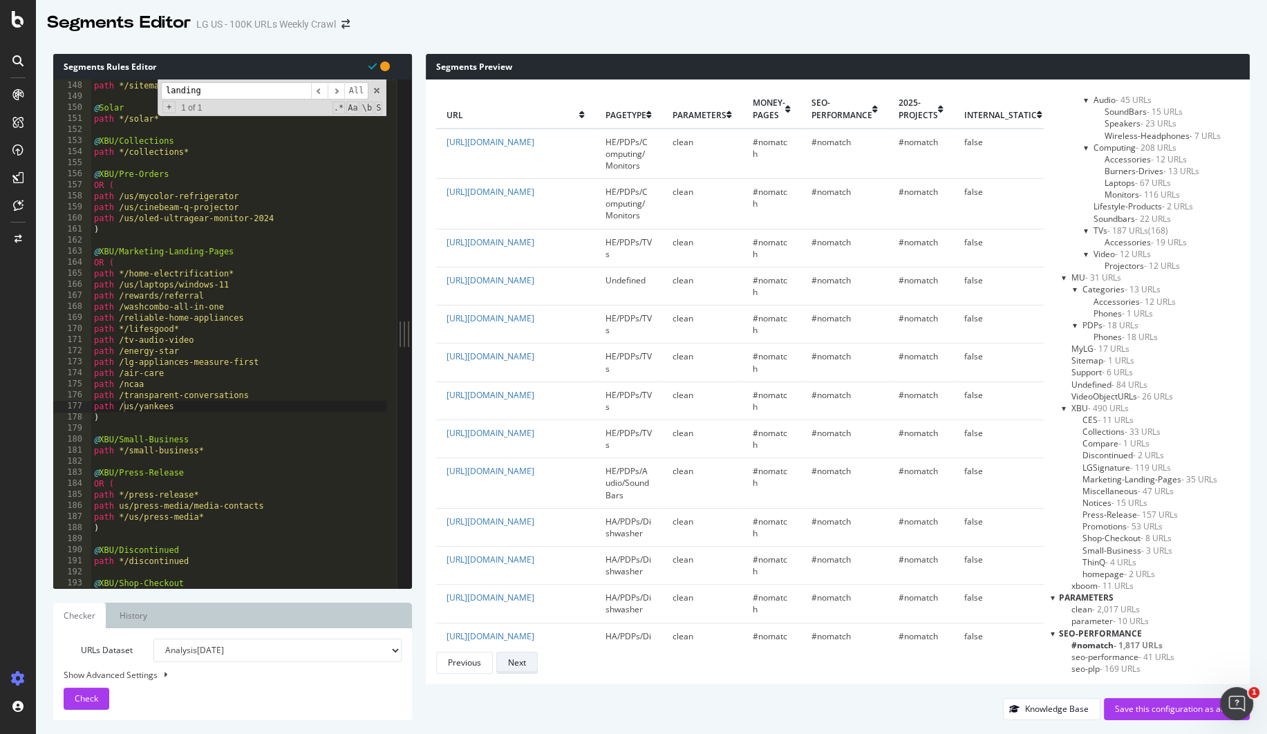
click at [518, 668] on div "Next" at bounding box center [517, 663] width 18 height 12
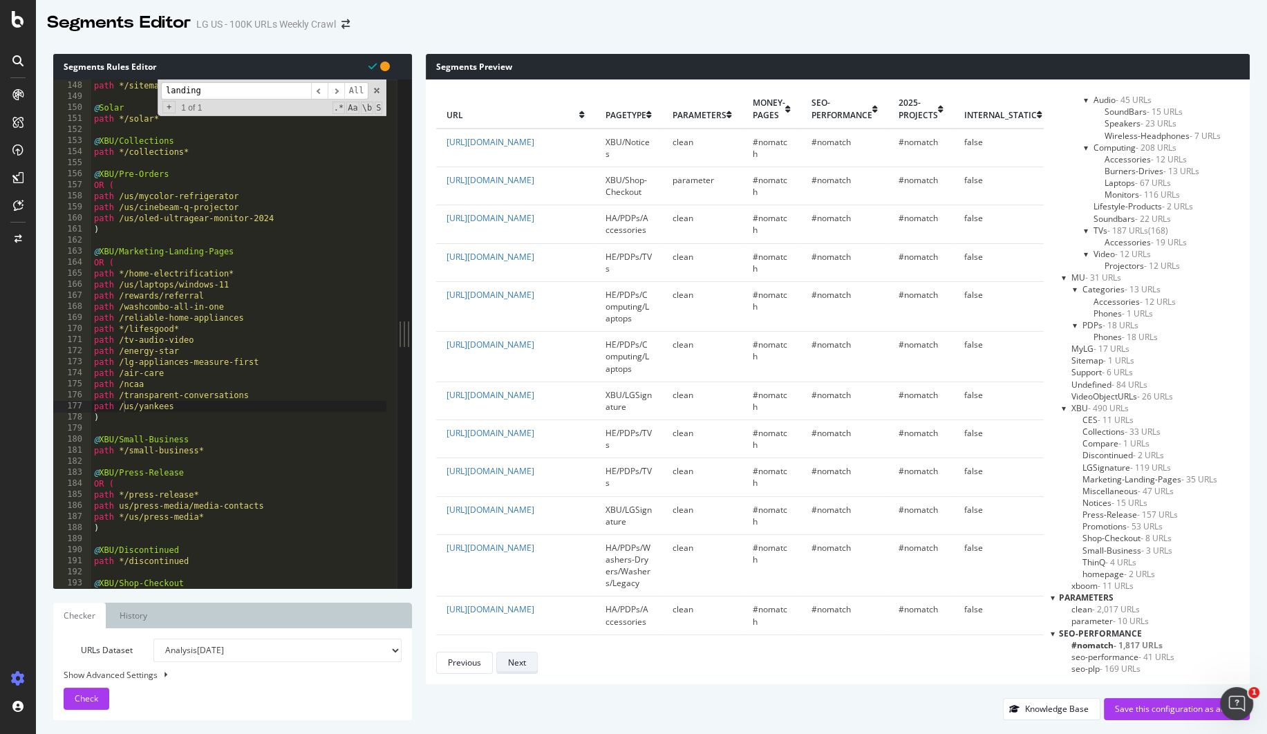
click at [518, 668] on div "Next" at bounding box center [517, 663] width 18 height 12
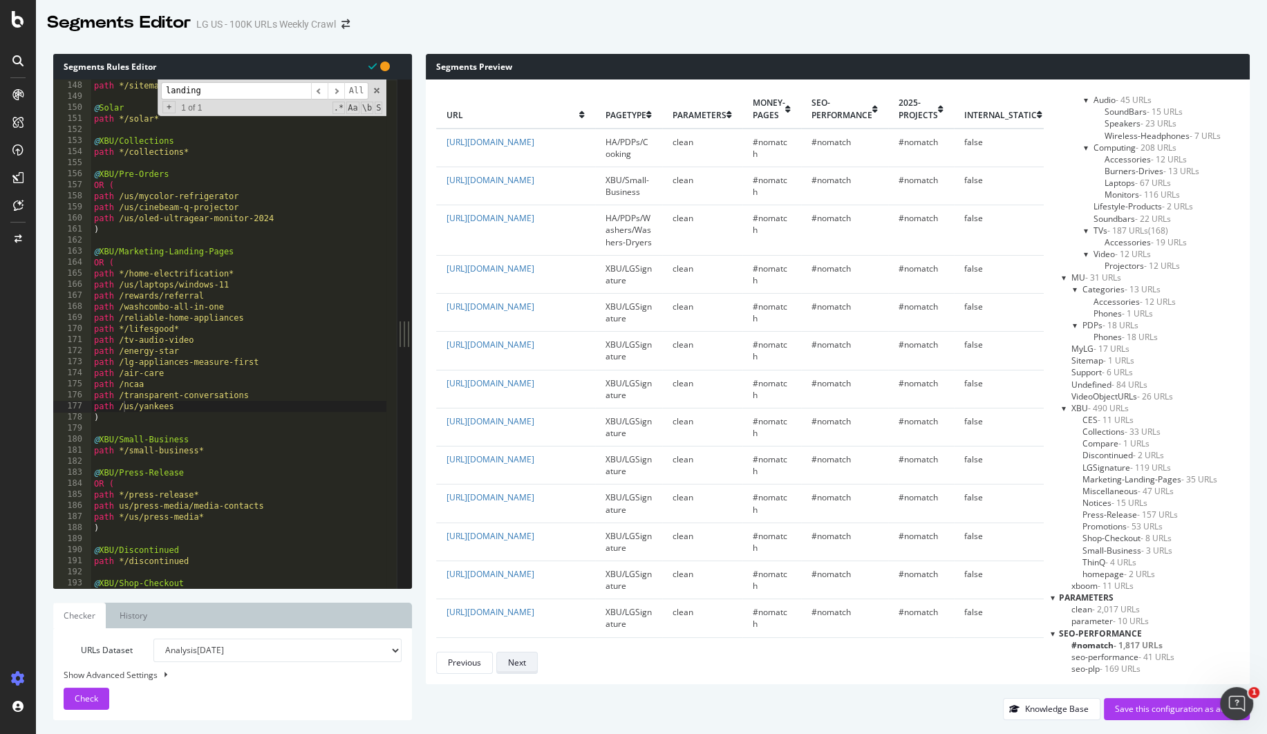
click at [518, 668] on div "Next" at bounding box center [517, 663] width 18 height 12
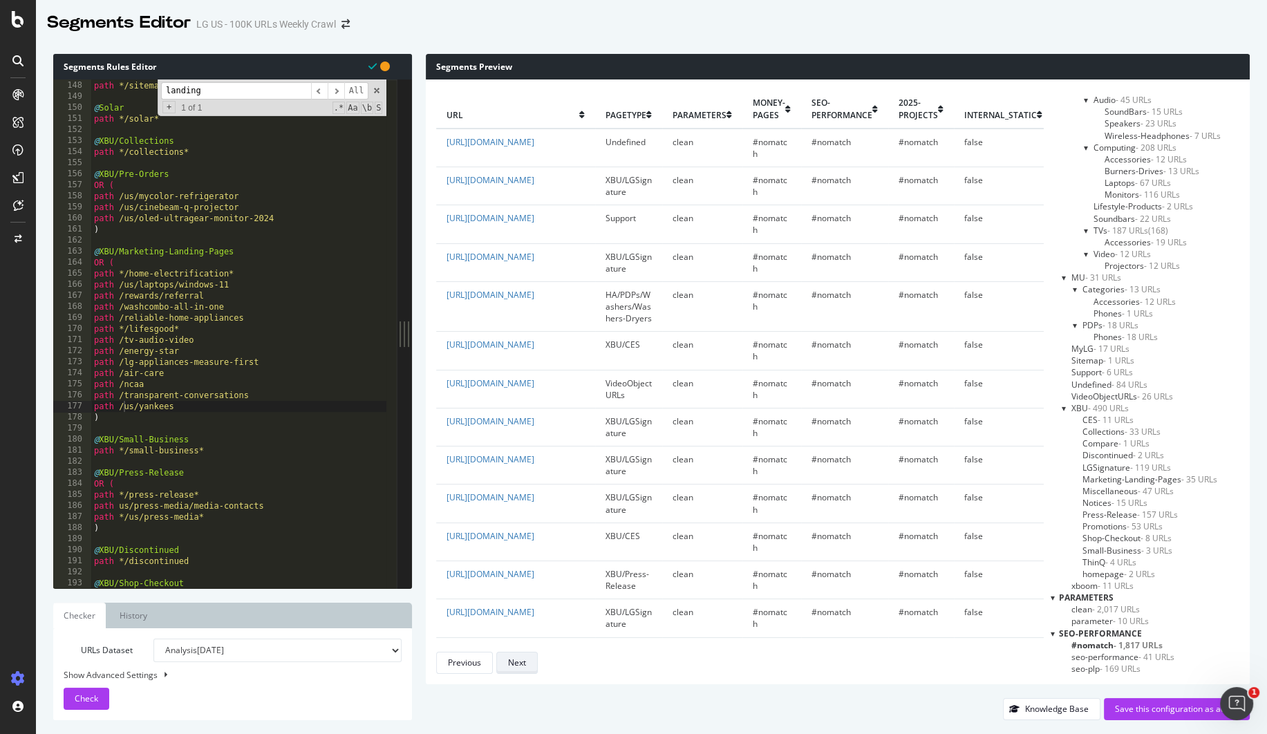
click at [518, 668] on div "Next" at bounding box center [517, 663] width 18 height 12
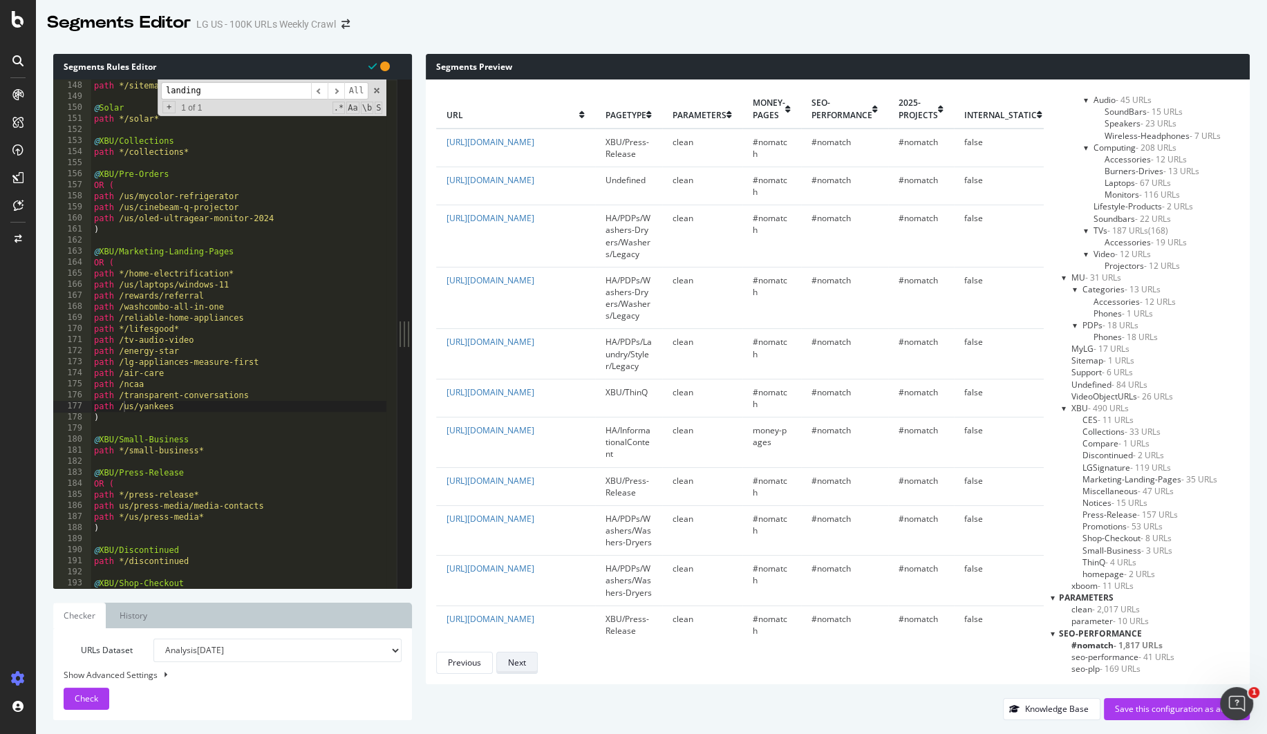
click at [518, 668] on div "Next" at bounding box center [517, 663] width 18 height 12
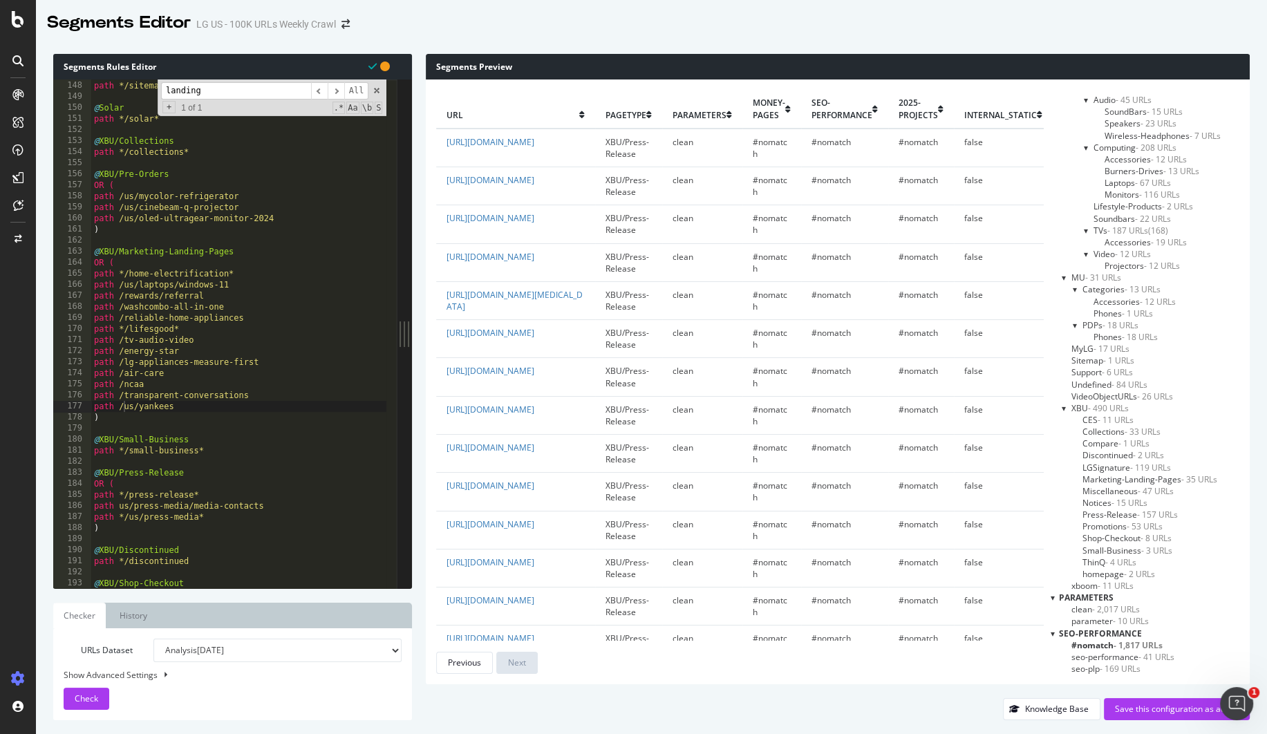
scroll to position [227, 0]
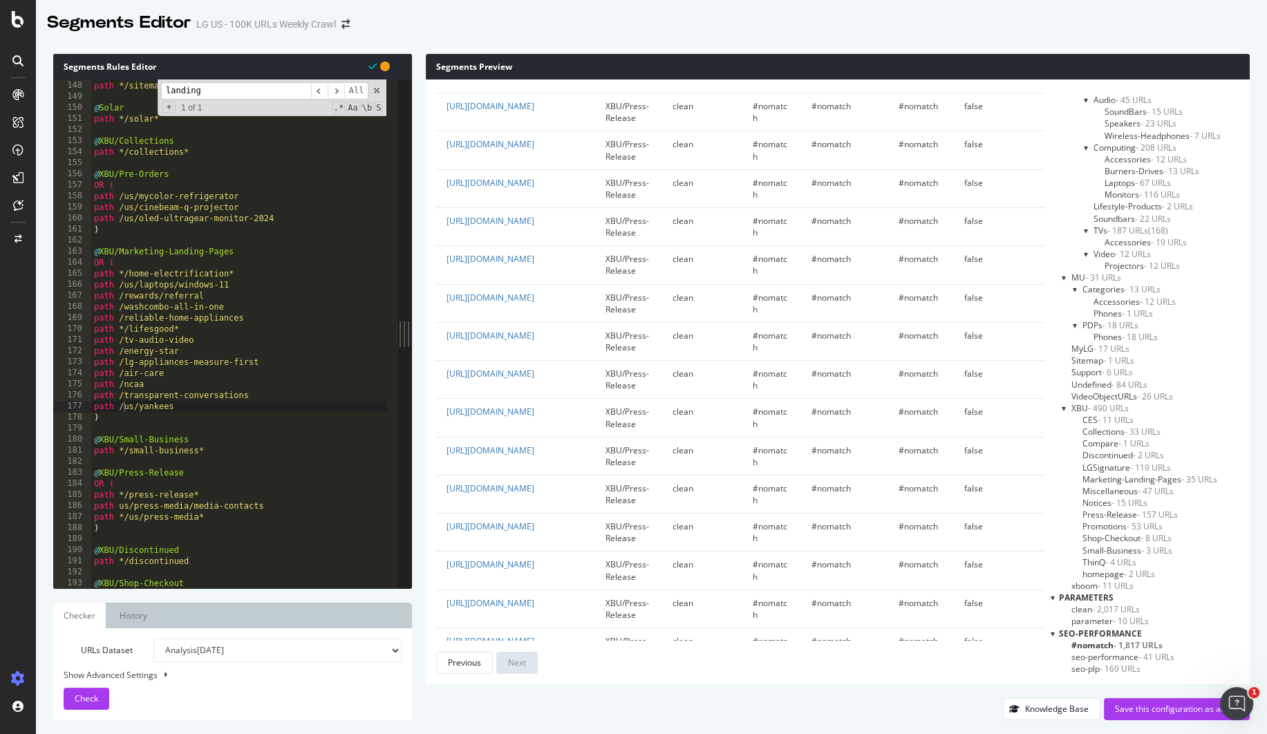
type textarea "path */lifesgood*"
click at [305, 331] on div "@ Sitemap path */sitemap* @ Solar path */solar* @ XBU/Collections path */collec…" at bounding box center [763, 329] width 1344 height 521
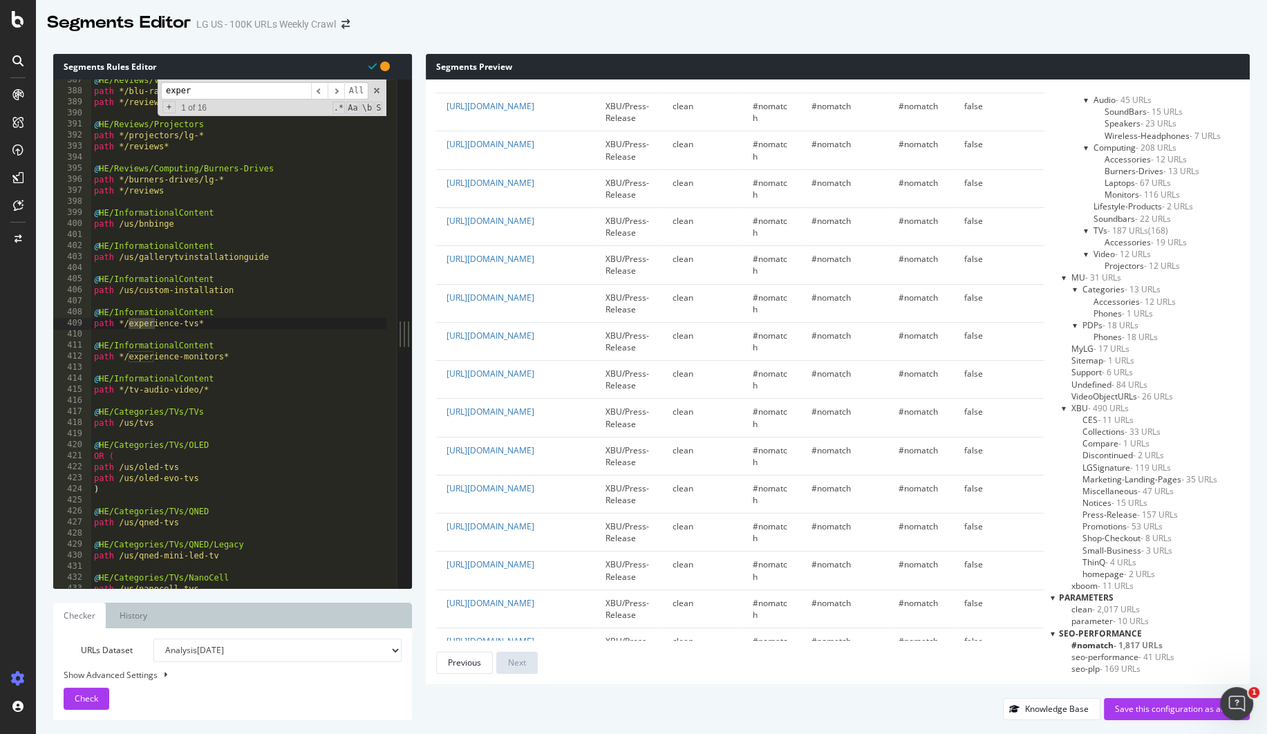
scroll to position [4265, 0]
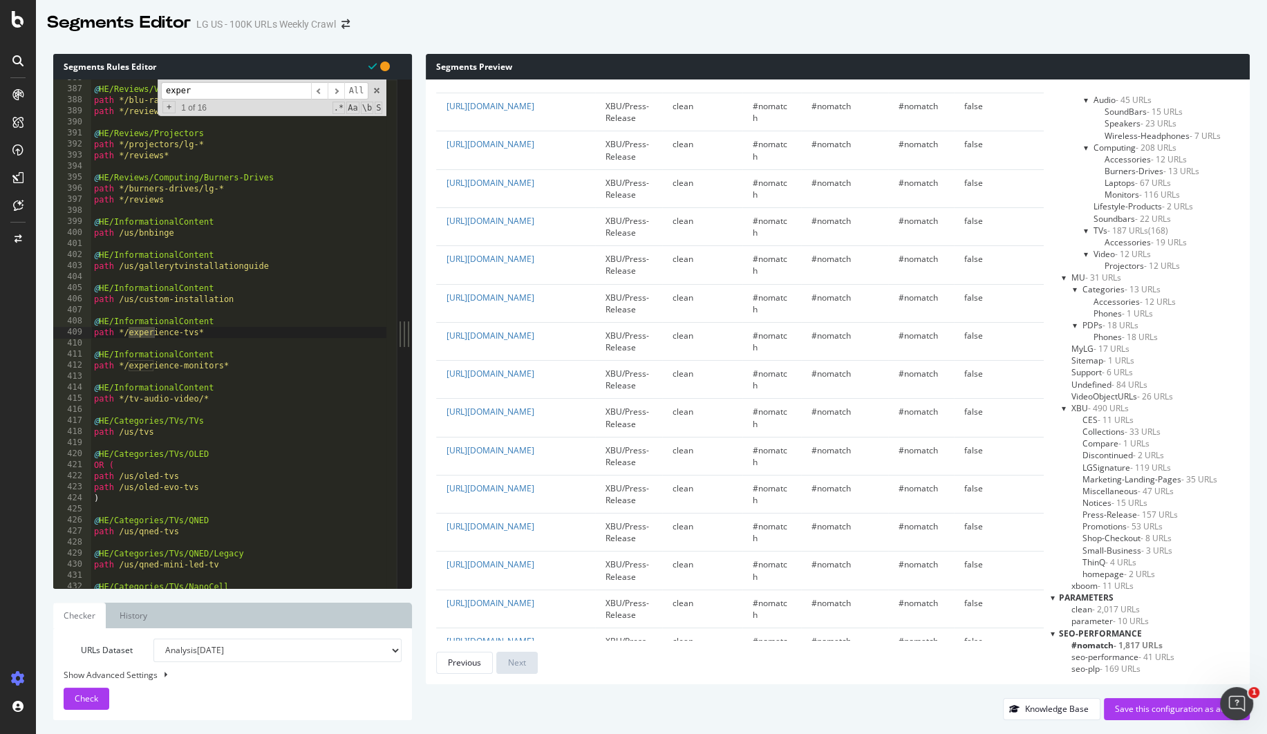
type input "exper"
drag, startPoint x: 225, startPoint y: 254, endPoint x: 62, endPoint y: 250, distance: 163.2
click at [62, 250] on div "@HE/InformationalContent 386 387 388 389 390 391 392 393 394 395 396 397 398 39…" at bounding box center [225, 333] width 344 height 509
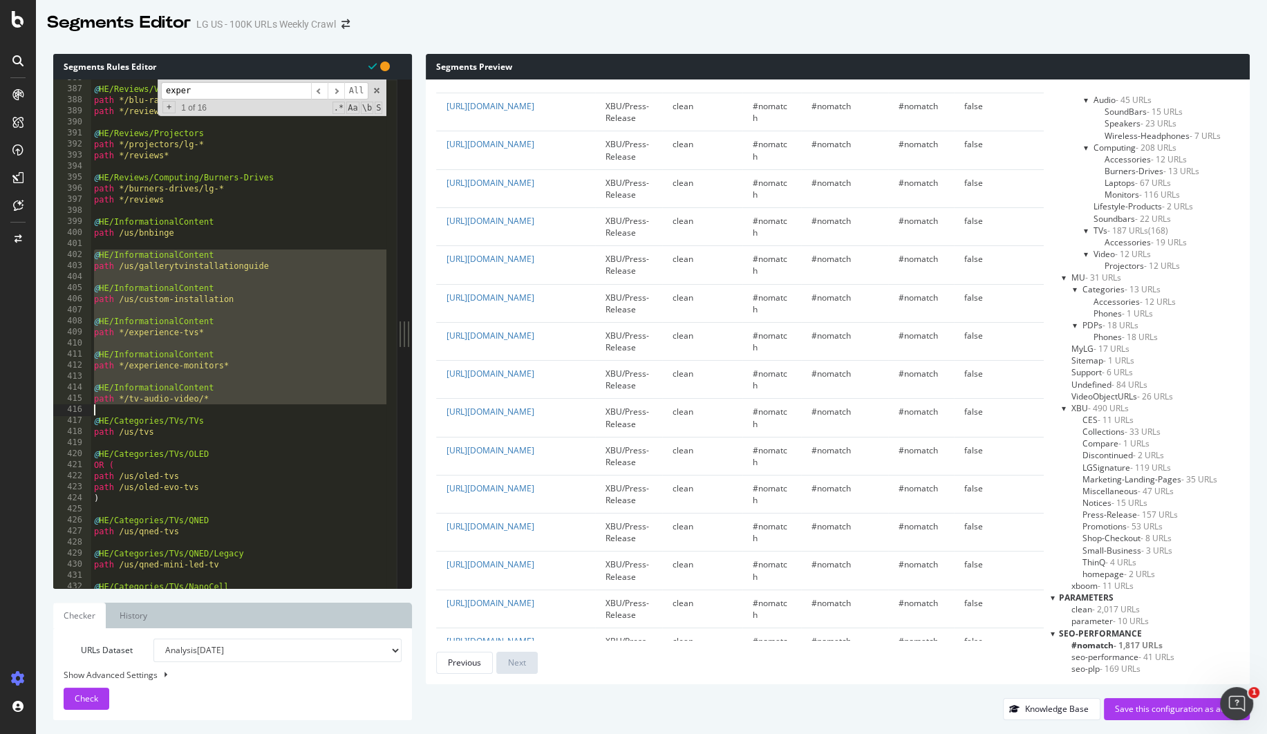
drag, startPoint x: 95, startPoint y: 252, endPoint x: 268, endPoint y: 413, distance: 235.7
click at [268, 413] on div "@ HE/Reviews/Video path */blu-ray-dvd-players/lg-* path */reviews* @ HE/Reviews…" at bounding box center [763, 333] width 1344 height 521
click at [192, 393] on div "@ HE/Reviews/Video path */blu-ray-dvd-players/lg-* path */reviews* @ HE/Reviews…" at bounding box center [763, 333] width 1344 height 521
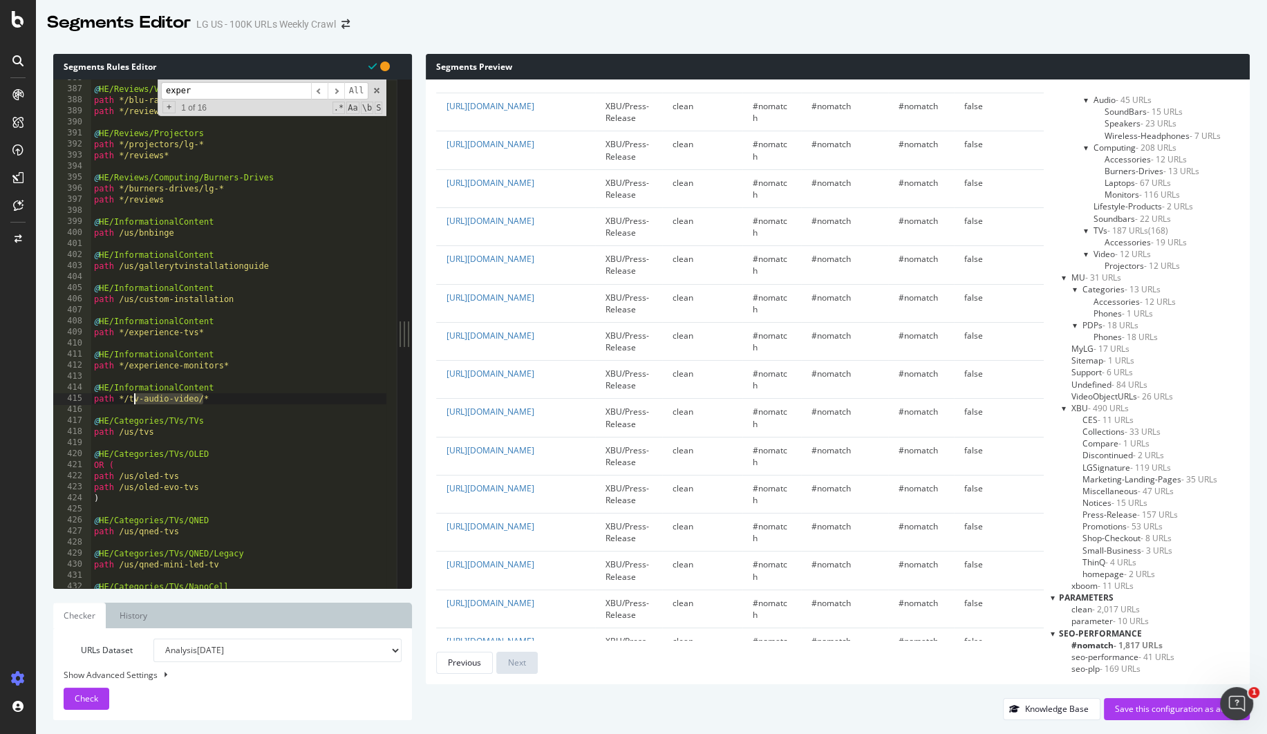
drag, startPoint x: 206, startPoint y: 400, endPoint x: 124, endPoint y: 401, distance: 81.6
click at [124, 401] on div "@ HE/Reviews/Video path */blu-ray-dvd-players/lg-* path */reviews* @ HE/Reviews…" at bounding box center [763, 333] width 1344 height 521
type textarea "path */tv-audio-video/*"
click at [129, 400] on div "@ HE/Reviews/Video path */blu-ray-dvd-players/lg-* path */reviews* @ HE/Reviews…" at bounding box center [763, 333] width 1344 height 521
drag, startPoint x: 128, startPoint y: 399, endPoint x: 196, endPoint y: 397, distance: 68.4
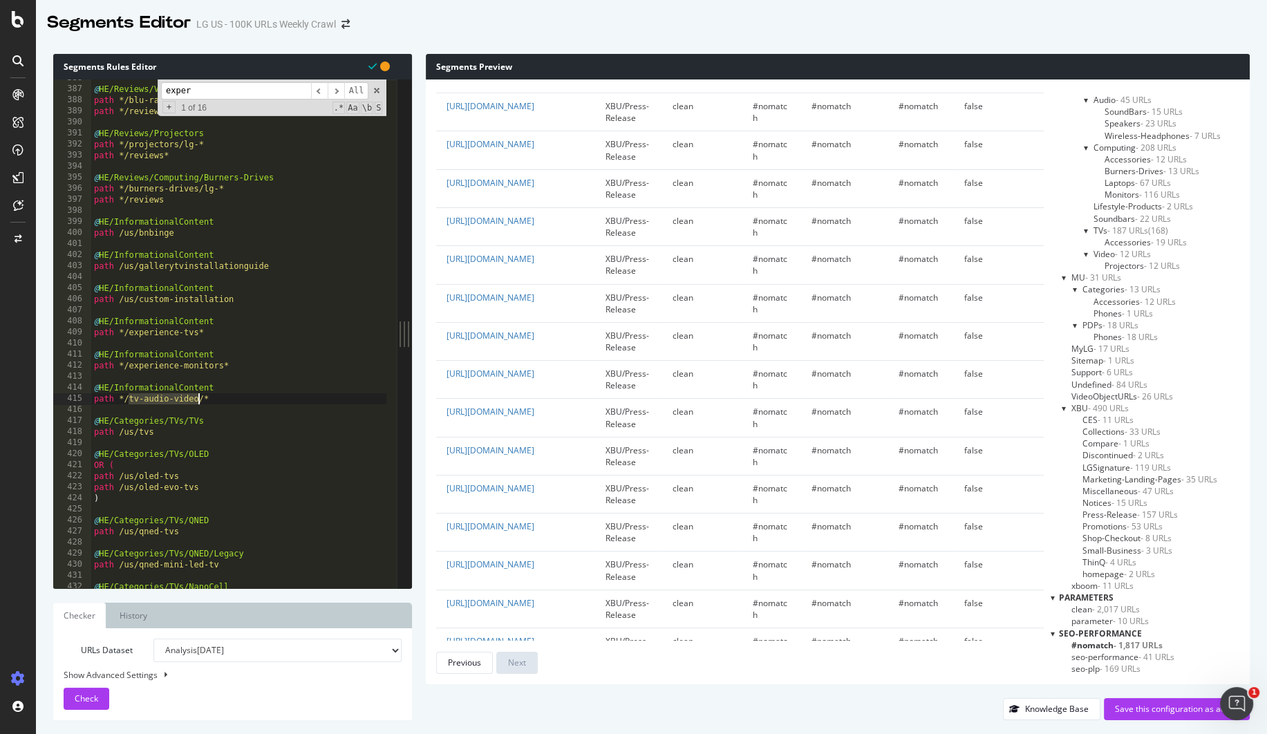
click at [196, 397] on div "@ HE/Reviews/Video path */blu-ray-dvd-players/lg-* path */reviews* @ HE/Reviews…" at bounding box center [763, 333] width 1344 height 521
type input "tv-audio-video"
click at [323, 93] on span "​" at bounding box center [319, 90] width 17 height 17
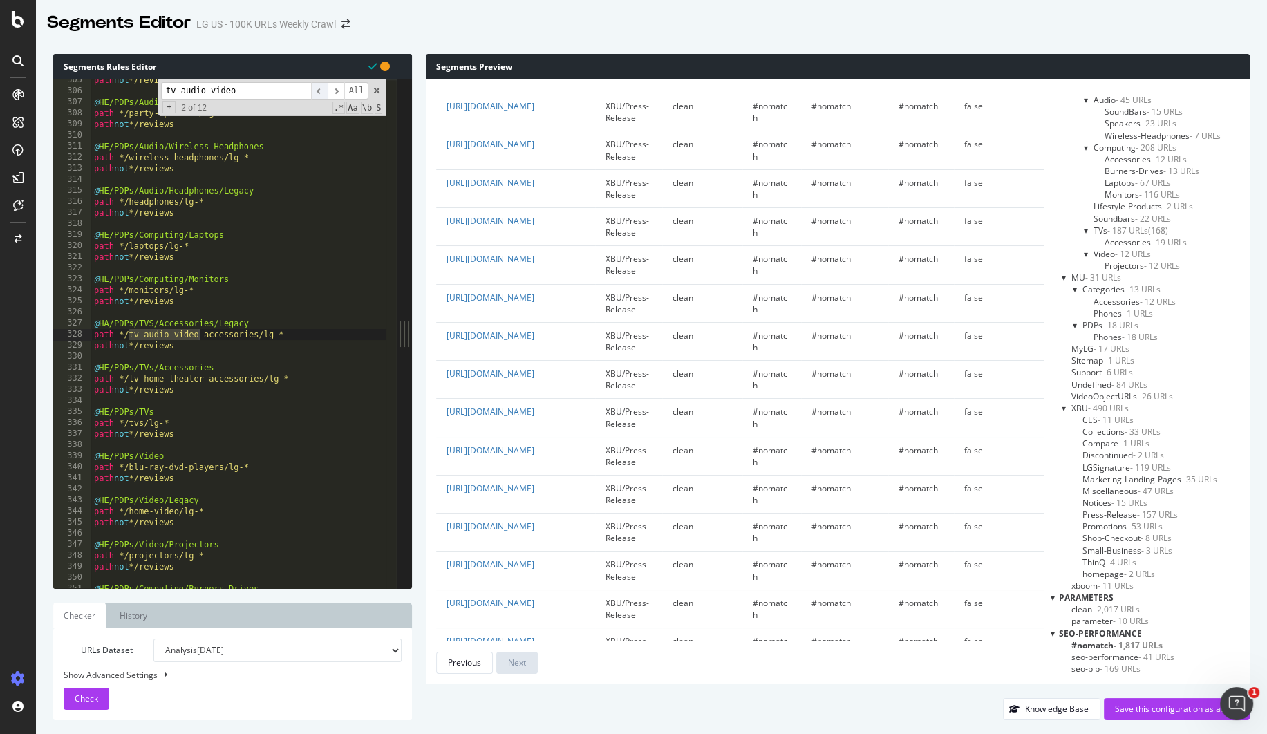
click at [323, 93] on span "​" at bounding box center [319, 90] width 17 height 17
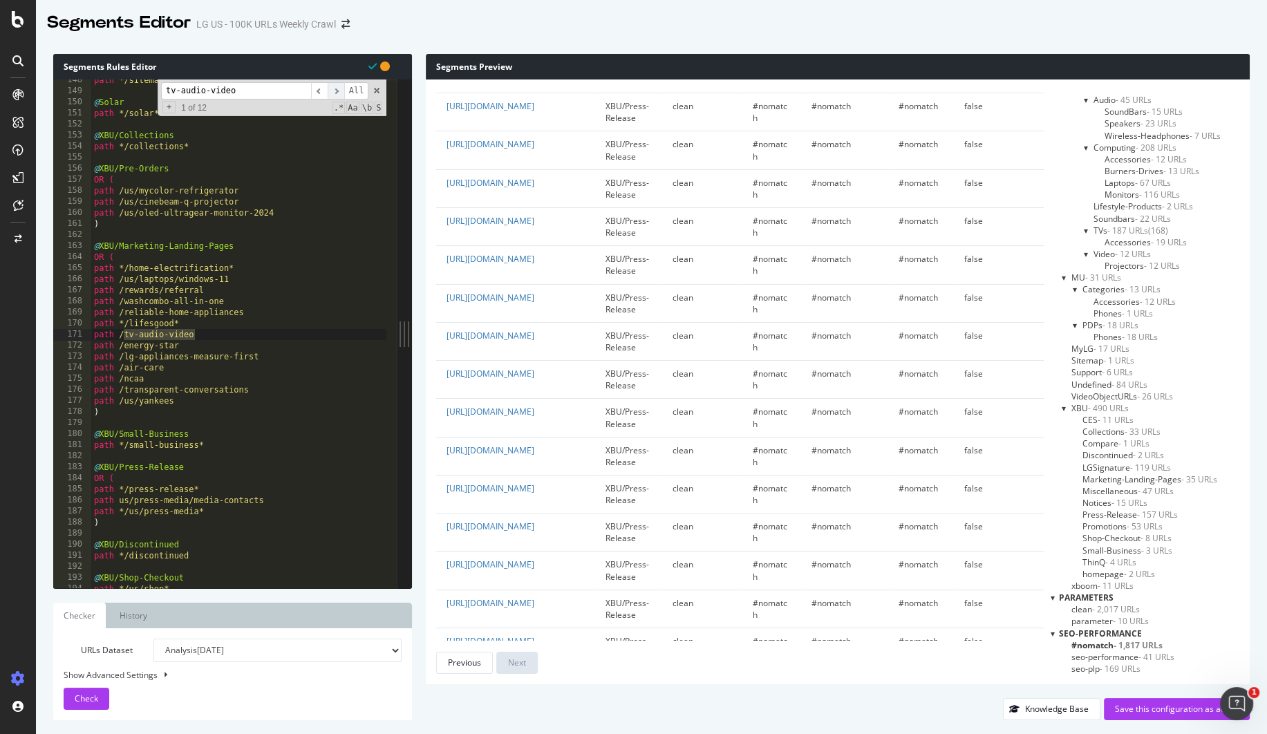
click at [335, 88] on span "​" at bounding box center [336, 90] width 17 height 17
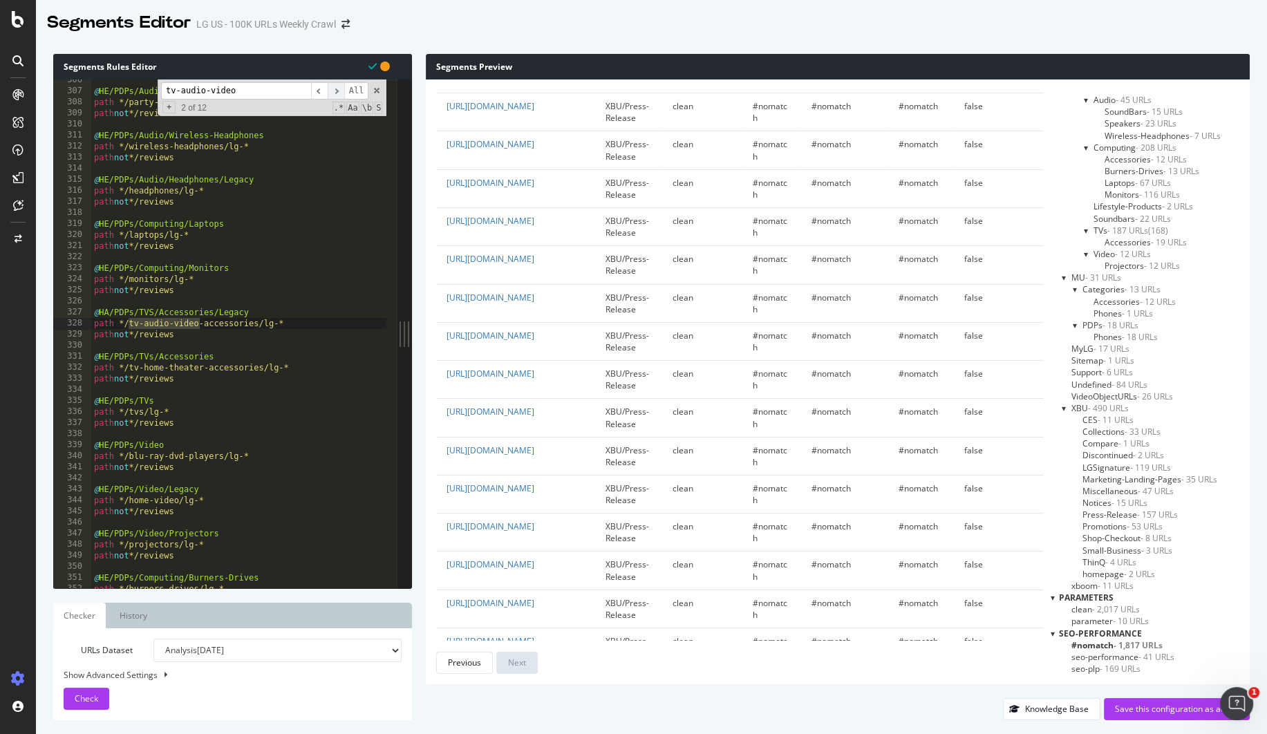
click at [343, 90] on span "​" at bounding box center [336, 90] width 17 height 17
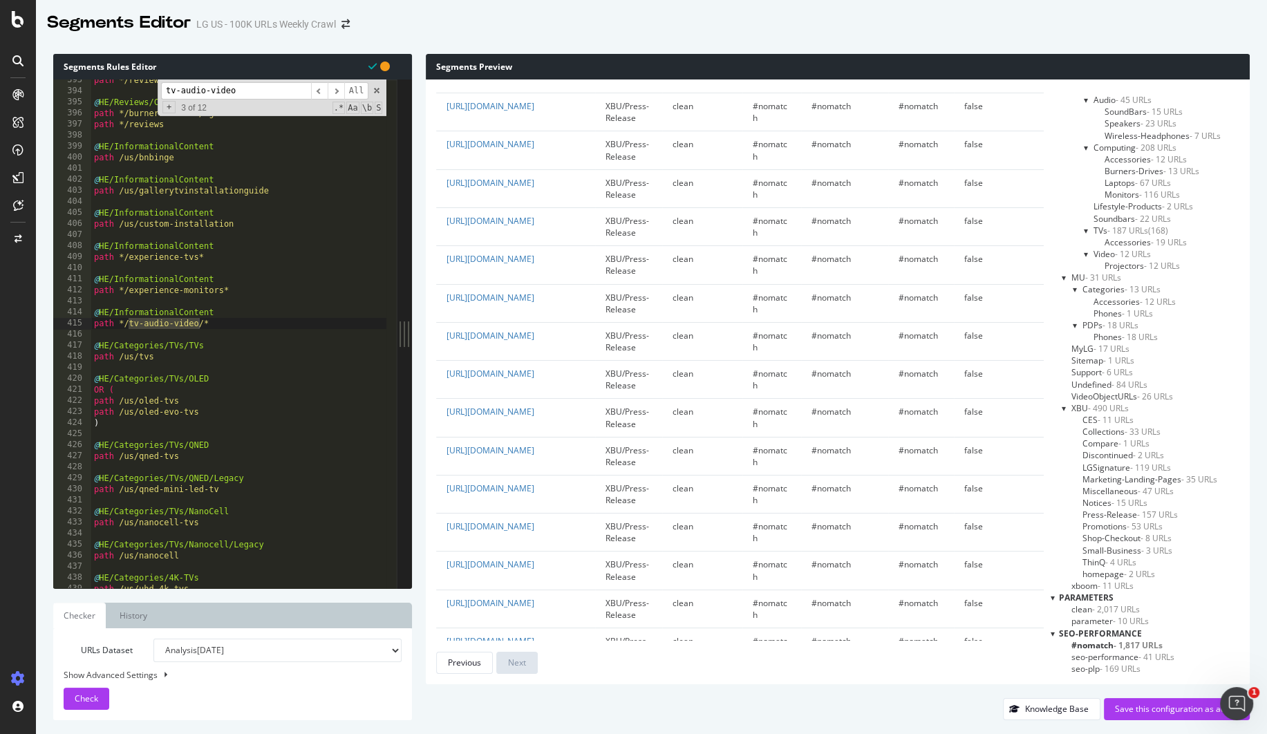
type textarea "@HE/InformationalContent"
drag, startPoint x: 221, startPoint y: 312, endPoint x: 80, endPoint y: 308, distance: 141.1
click at [80, 308] on div "@HE/InformationalContent 393 394 395 396 397 398 399 400 401 402 403 404 405 40…" at bounding box center [225, 333] width 344 height 509
drag, startPoint x: 250, startPoint y: 91, endPoint x: -25, endPoint y: 71, distance: 275.9
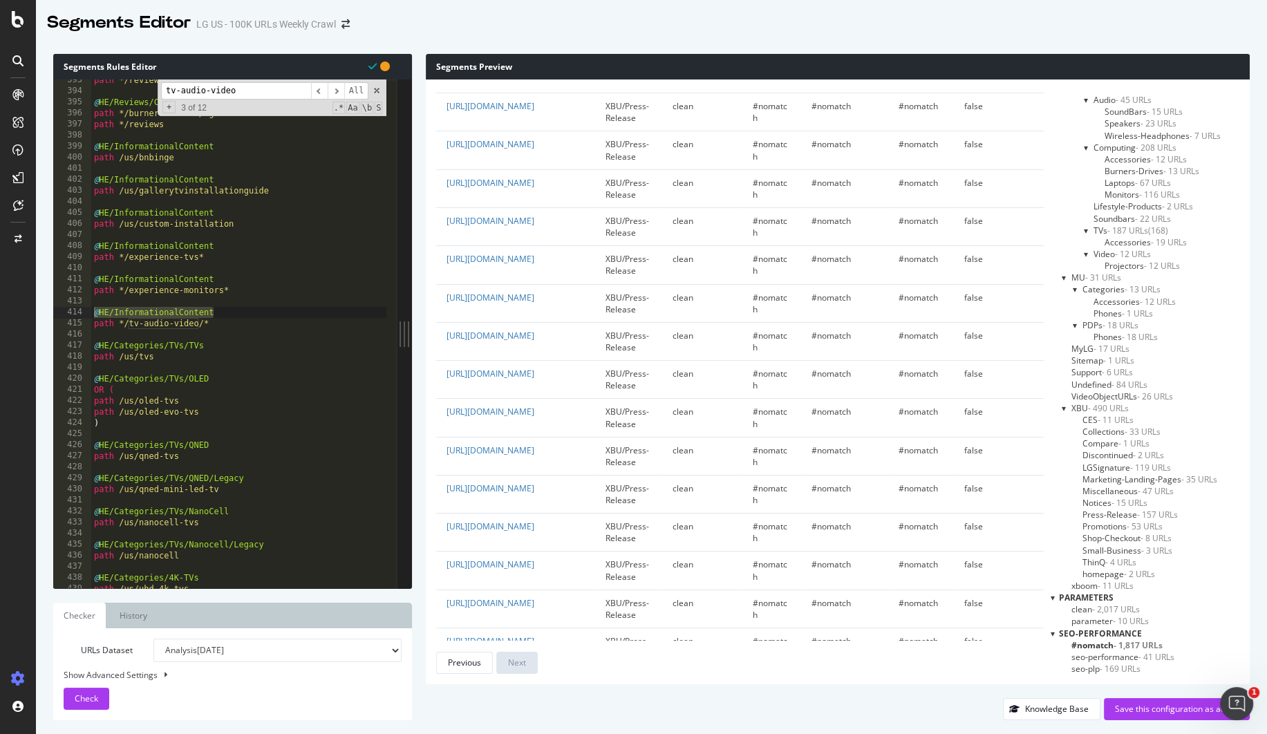
click at [0, 71] on html "Segments Editor LG US - 100K URLs Weekly Crawl Segments Rules Editor @HE/Inform…" at bounding box center [633, 367] width 1267 height 734
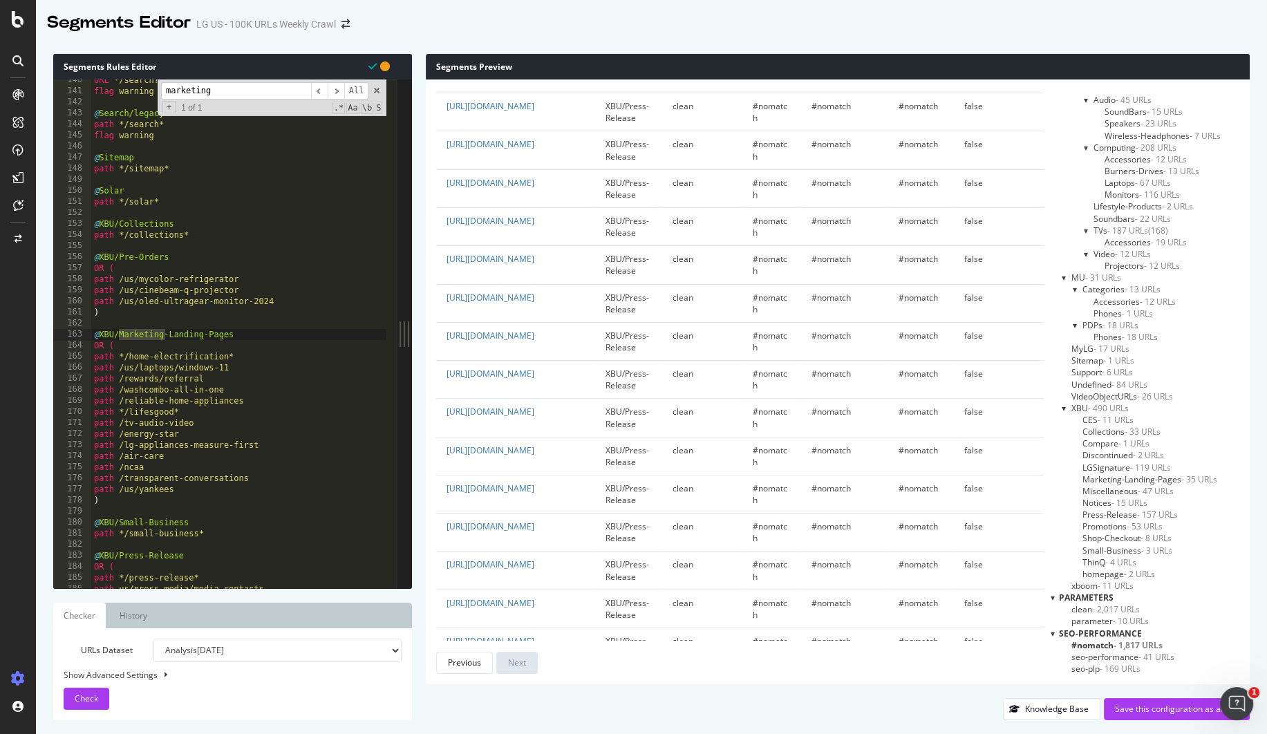
type input "marketing"
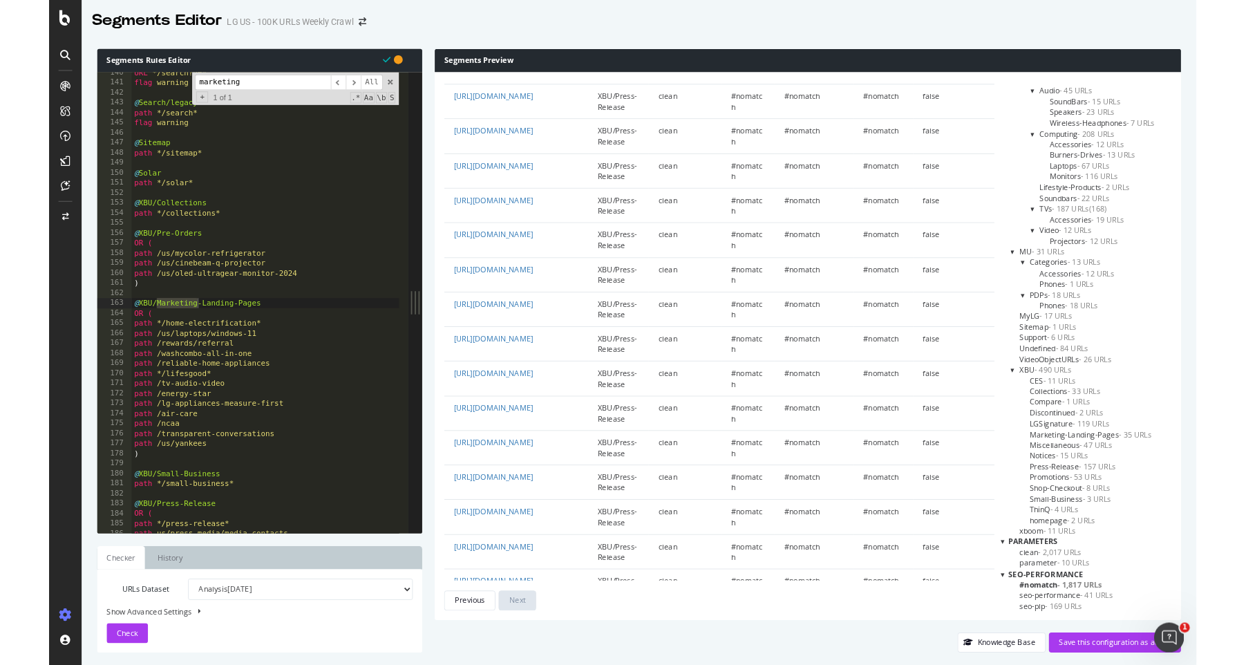
scroll to position [0, 0]
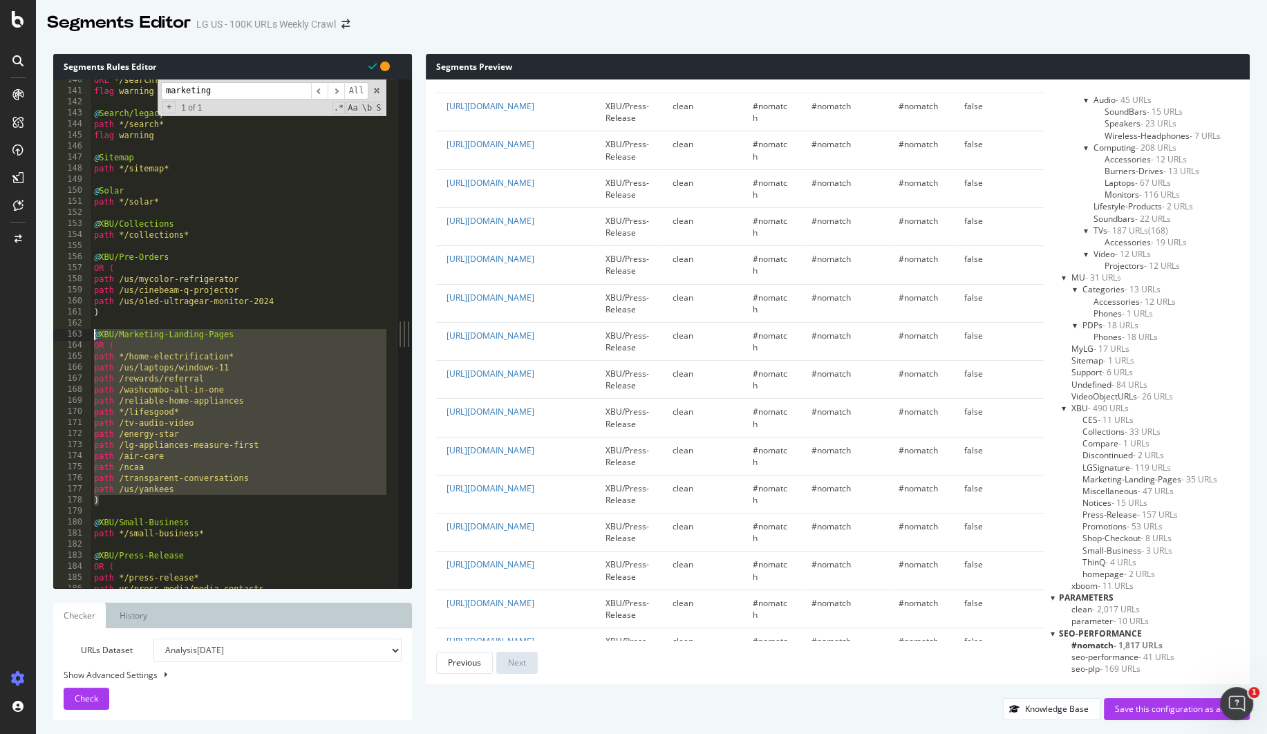
drag, startPoint x: 135, startPoint y: 502, endPoint x: 9, endPoint y: 331, distance: 212.5
click at [9, 331] on div "Segments Editor LG US - 100K URLs Weekly Crawl Segments Rules Editor ) 140 141 …" at bounding box center [633, 367] width 1267 height 734
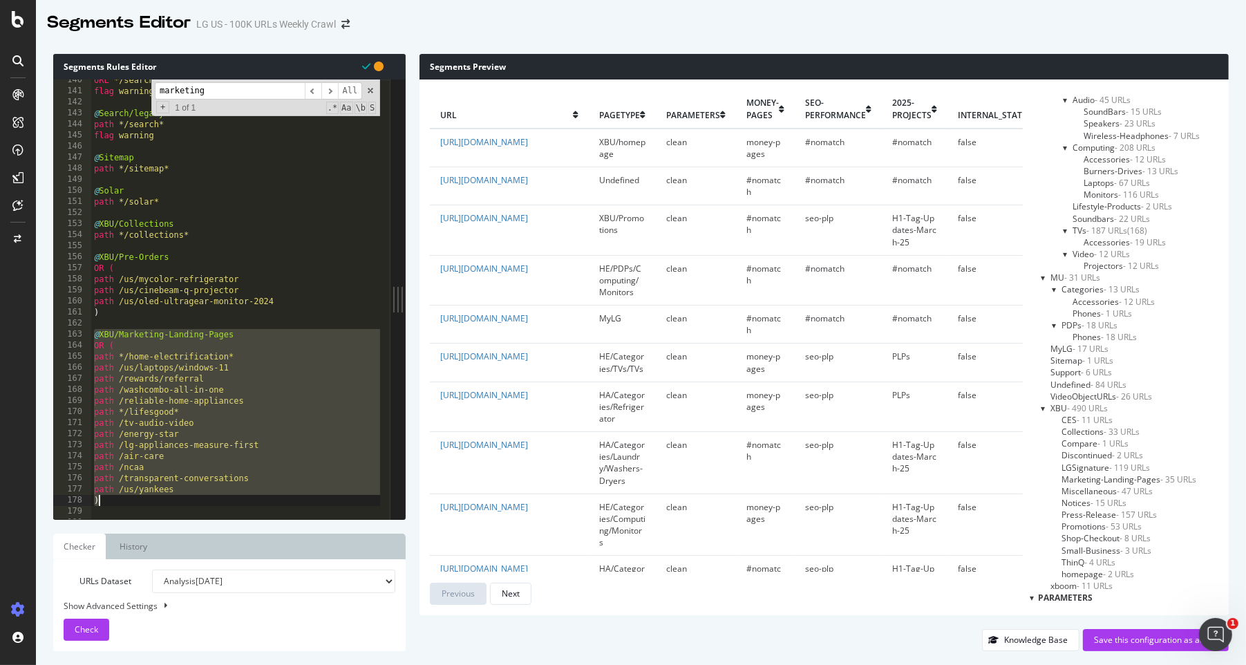
type textarea "path /us/yankees )"
click at [206, 93] on input "marketing" at bounding box center [230, 90] width 150 height 17
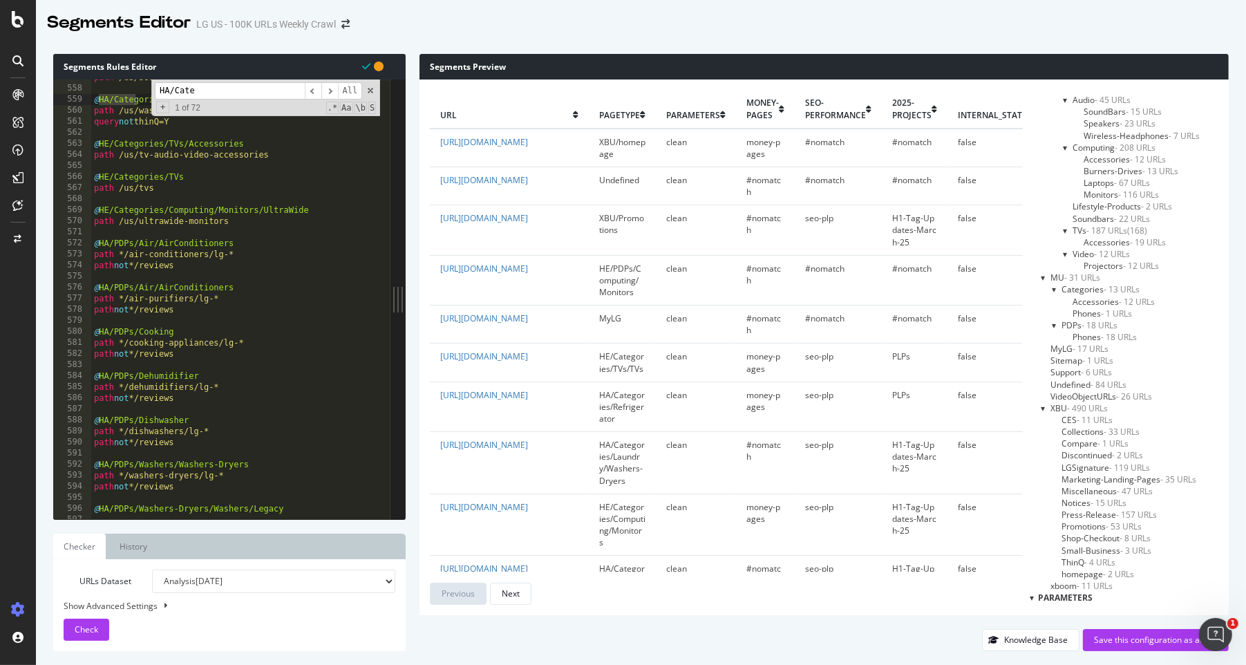
scroll to position [6157, 0]
type input "HA/Cate"
drag, startPoint x: 187, startPoint y: 418, endPoint x: 67, endPoint y: 419, distance: 120.3
click at [67, 419] on div "@HA/PDPs/Dishwasher 557 558 559 560 561 562 563 564 565 566 567 568 569 570 571…" at bounding box center [221, 299] width 337 height 440
drag, startPoint x: 183, startPoint y: 328, endPoint x: 75, endPoint y: 326, distance: 108.5
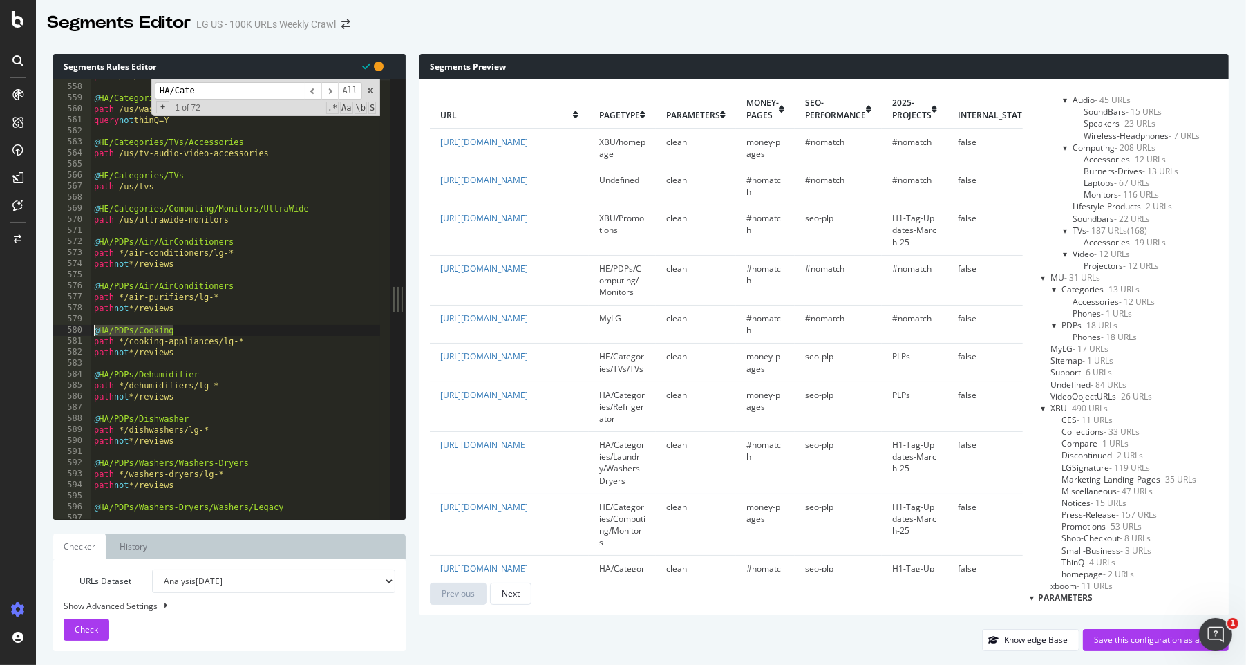
click at [75, 326] on div "@HA/PDPs/Dishwasher 557 558 559 560 561 562 563 564 565 566 567 568 569 570 571…" at bounding box center [221, 299] width 337 height 440
type textarea "@HA/PDPs/Cooking"
click at [330, 92] on span "​" at bounding box center [329, 90] width 17 height 17
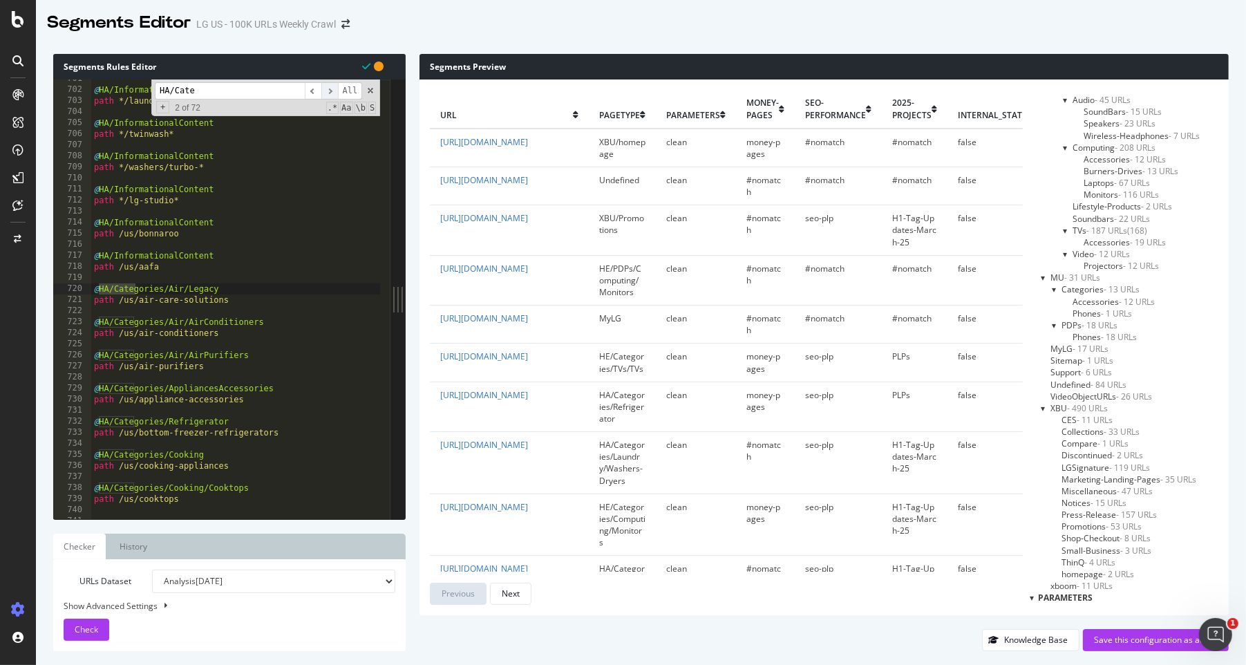
click at [330, 92] on span "​" at bounding box center [329, 90] width 17 height 17
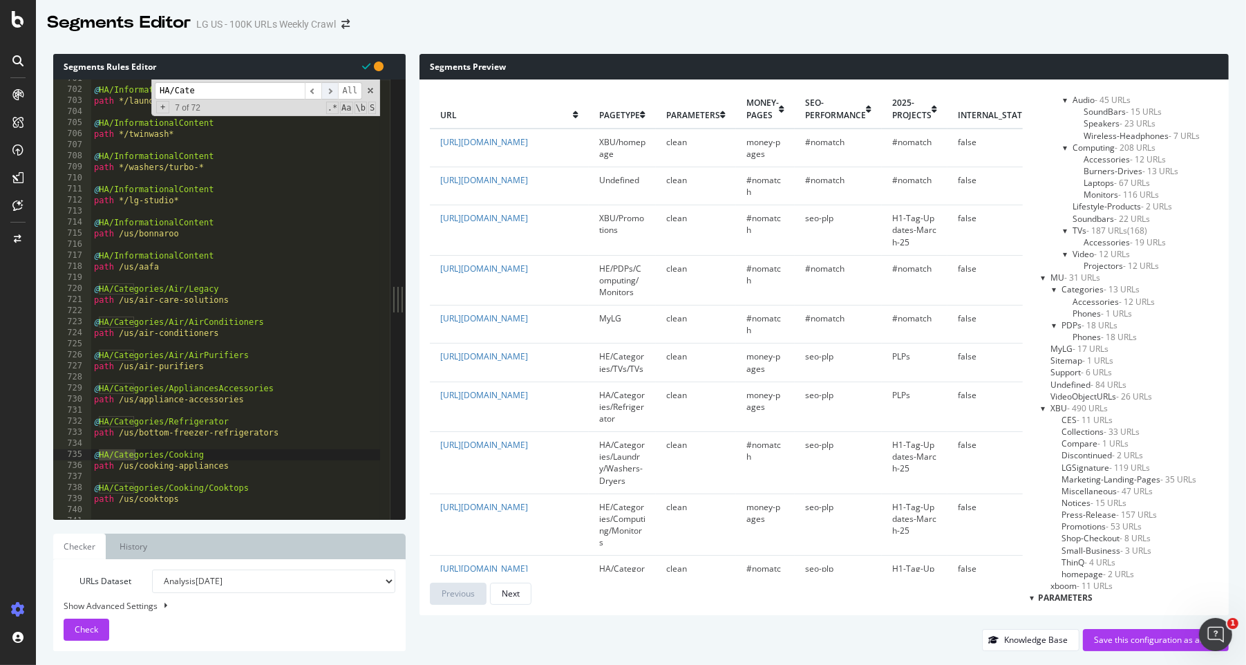
click at [330, 92] on span "​" at bounding box center [329, 90] width 17 height 17
click at [315, 95] on span "​" at bounding box center [313, 90] width 17 height 17
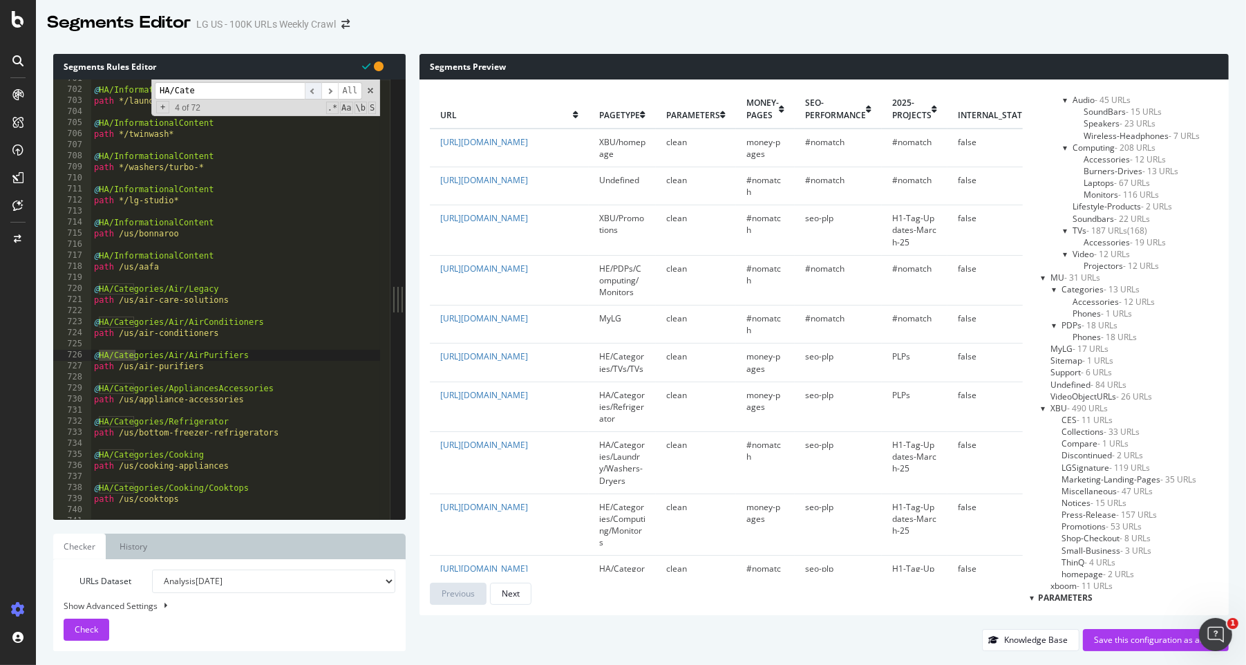
click at [315, 95] on span "​" at bounding box center [313, 90] width 17 height 17
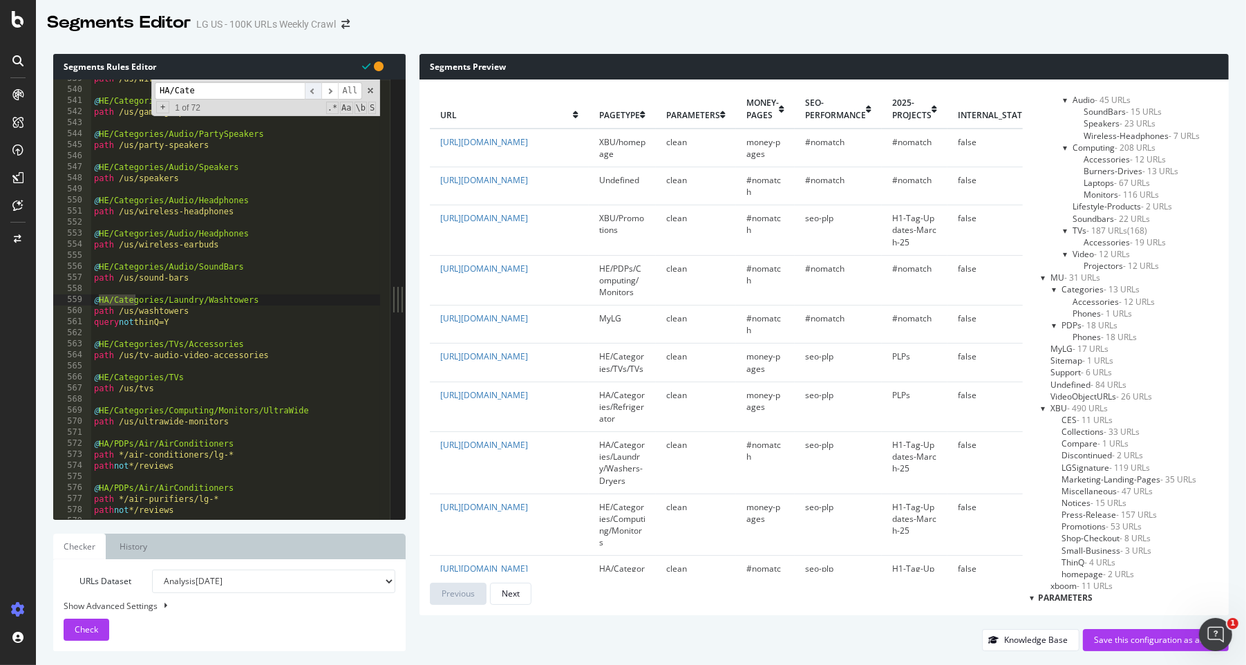
click at [315, 95] on span "​" at bounding box center [313, 90] width 17 height 17
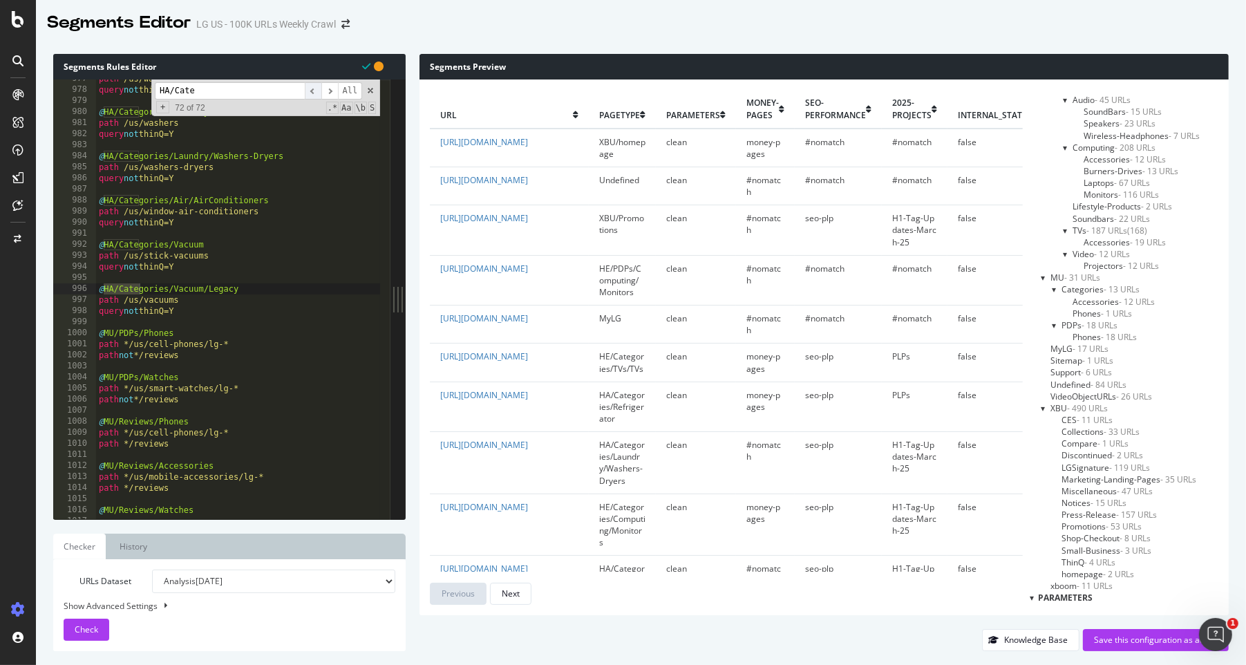
click at [315, 95] on span "​" at bounding box center [313, 90] width 17 height 17
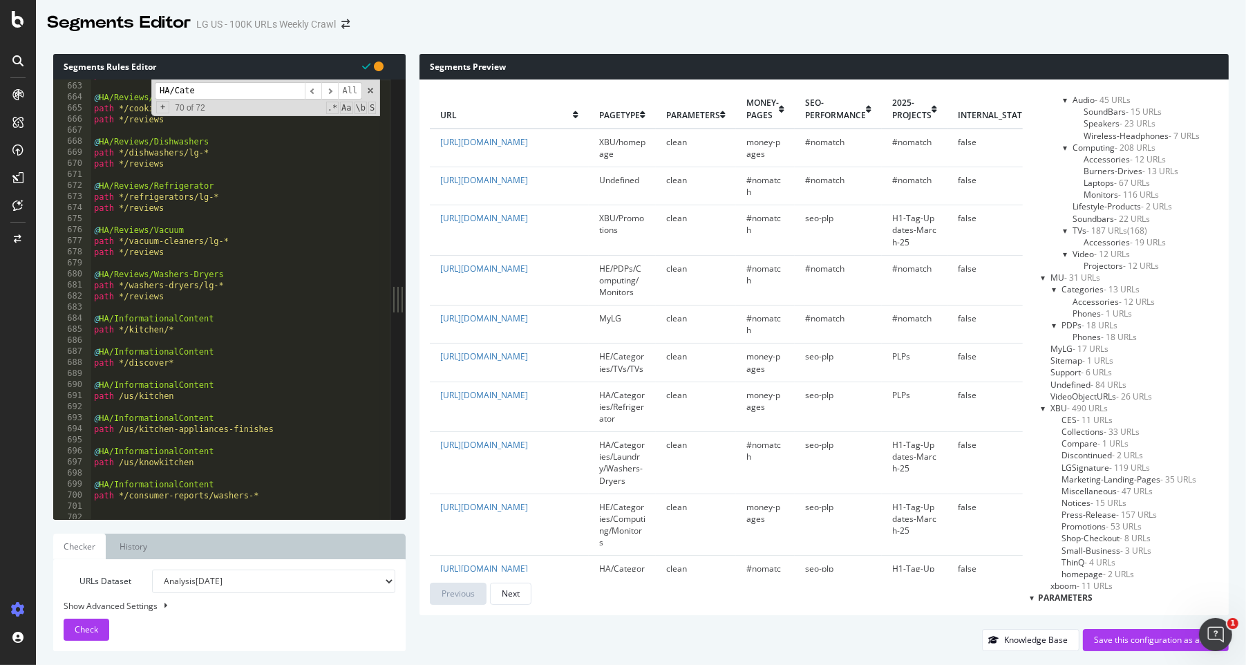
scroll to position [7320, 0]
drag, startPoint x: 242, startPoint y: 85, endPoint x: 97, endPoint y: 73, distance: 144.9
click at [97, 73] on div "Segments Rules Editor @HA/PDPs/Cooking 662 663 664 665 666 667 668 669 670 671 …" at bounding box center [229, 287] width 353 height 466
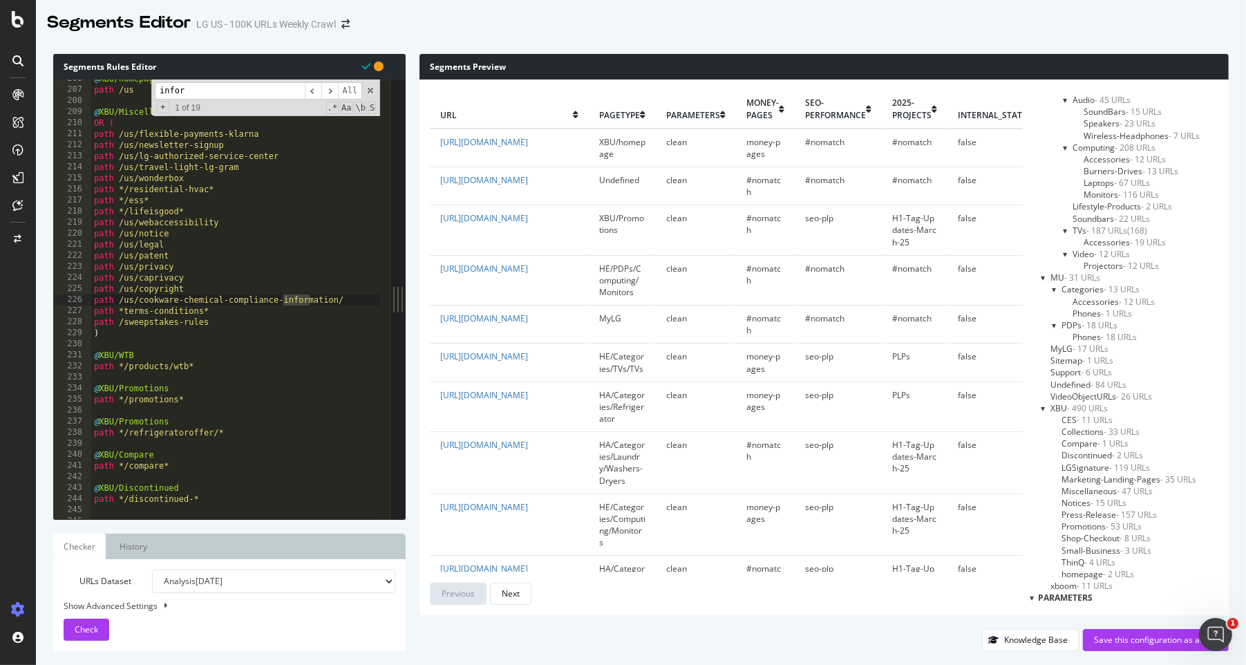
scroll to position [2157, 0]
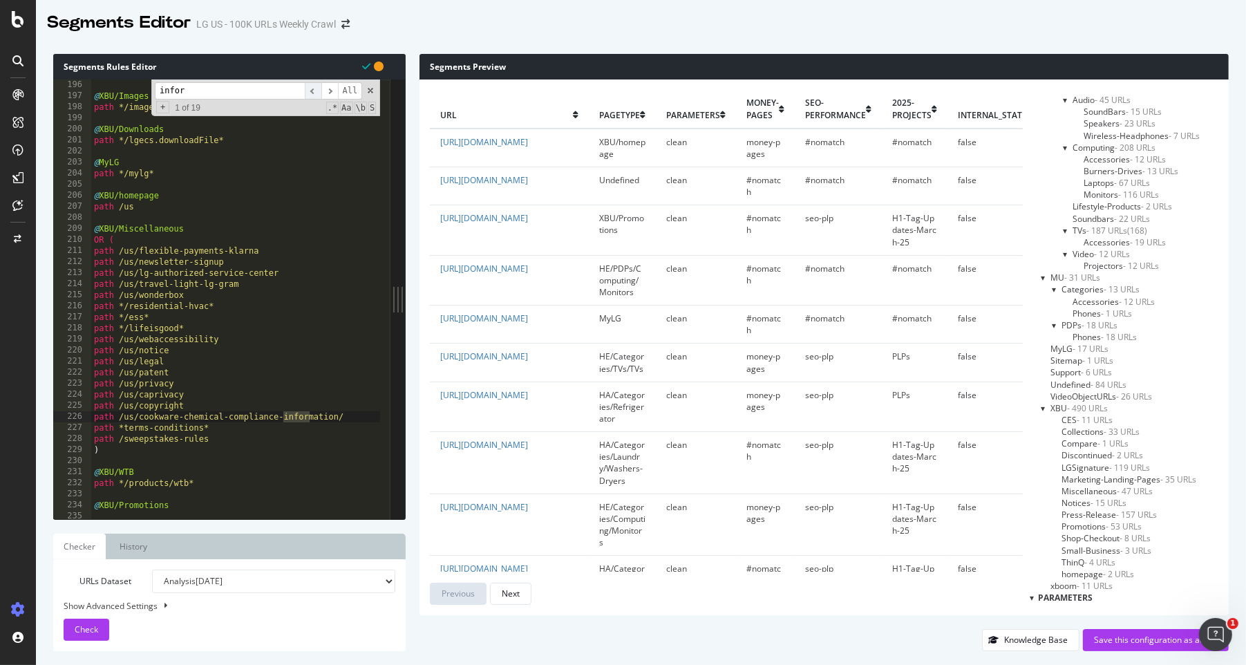
type input "infor"
click at [315, 93] on span "​" at bounding box center [313, 90] width 17 height 17
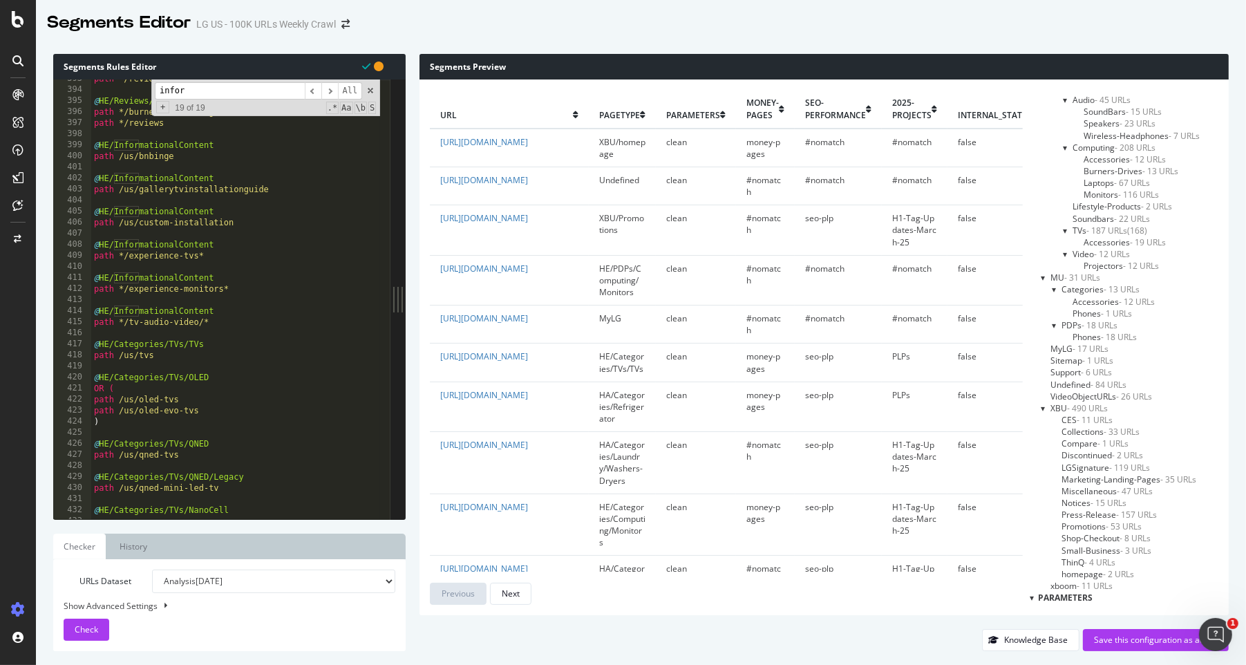
scroll to position [4297, 0]
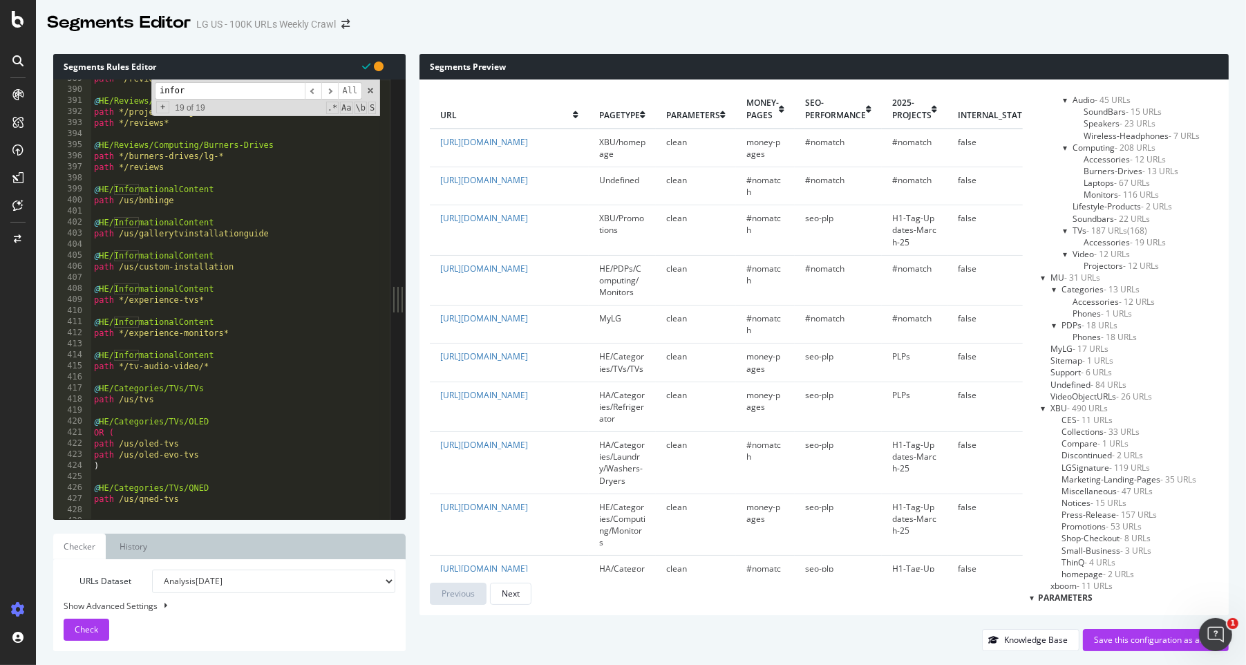
type textarea "@HE/InformationalContent"
drag, startPoint x: 220, startPoint y: 192, endPoint x: 77, endPoint y: 195, distance: 143.1
click at [77, 195] on div "@HE/InformationalContent 389 390 391 392 393 394 395 396 397 398 399 400 401 40…" at bounding box center [221, 299] width 337 height 440
type input "information"
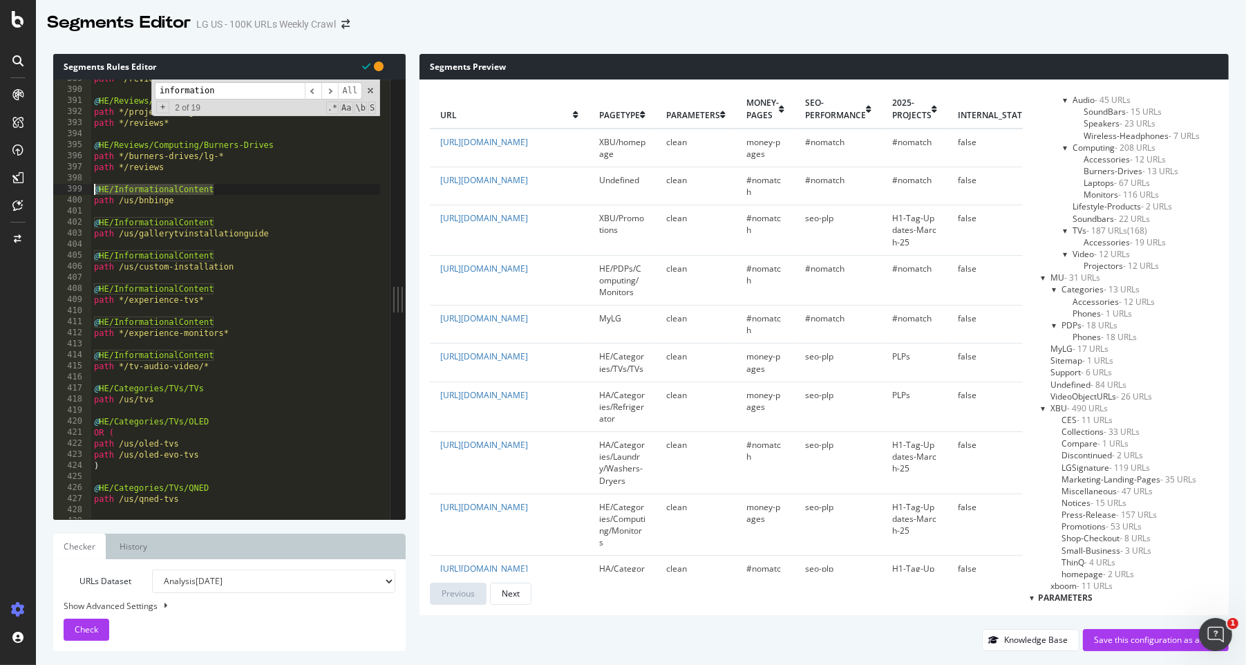
drag, startPoint x: 215, startPoint y: 190, endPoint x: 68, endPoint y: 186, distance: 147.3
click at [68, 186] on div "@HE/InformationalContent 389 390 391 392 393 394 395 396 397 398 399 400 401 40…" at bounding box center [221, 299] width 337 height 440
